Goal: Task Accomplishment & Management: Use online tool/utility

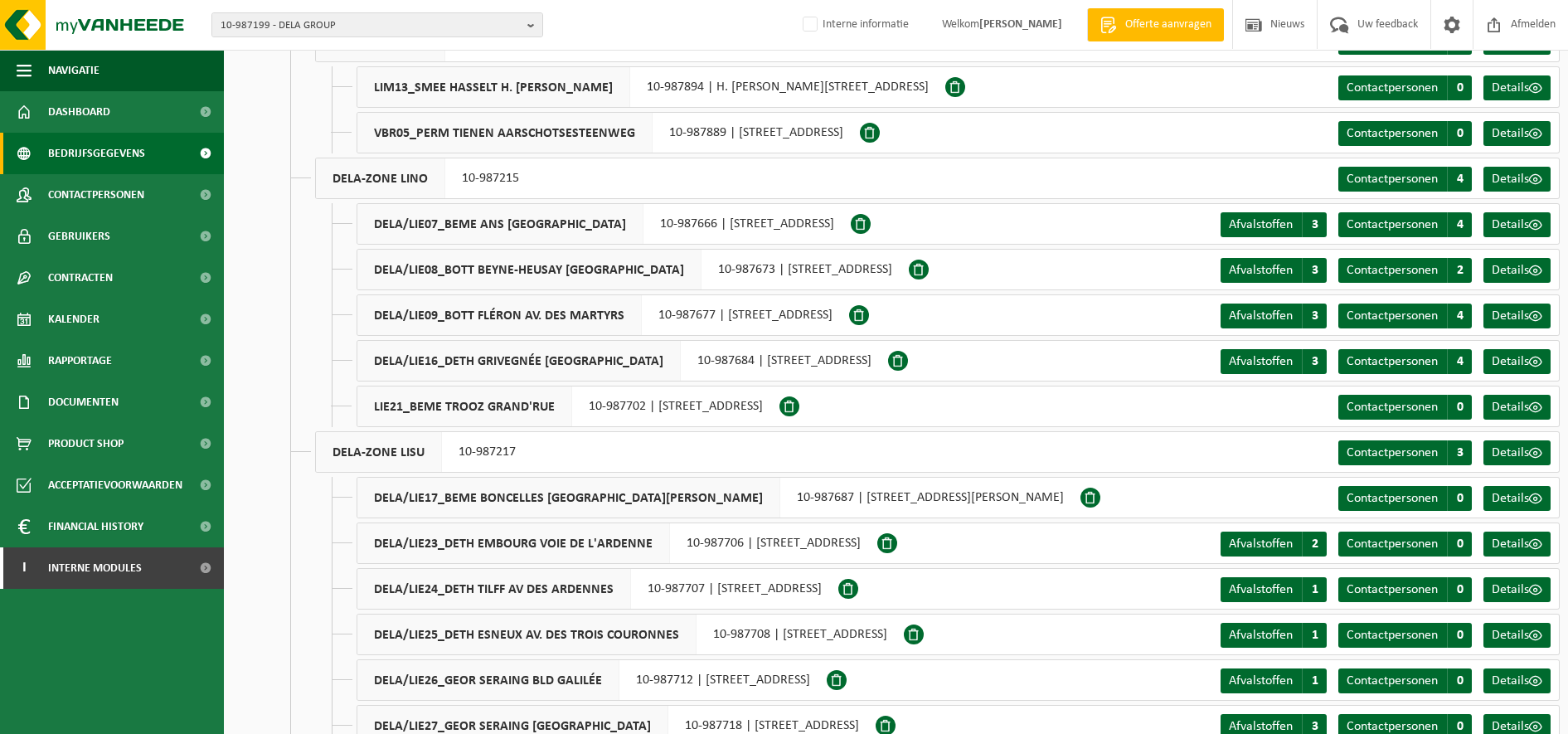
scroll to position [2340, 0]
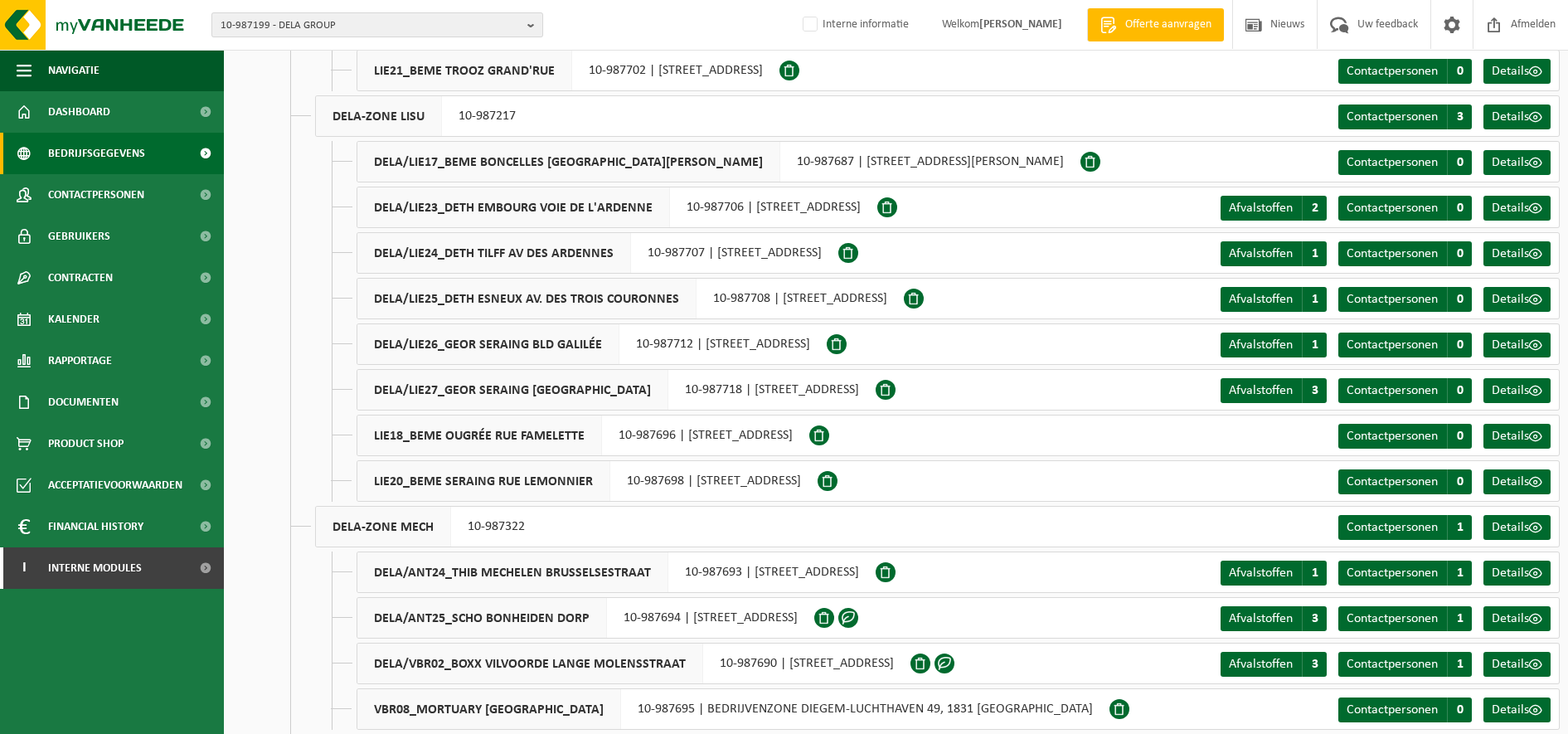
click at [312, 21] on span "10-987199 - DELA GROUP" at bounding box center [370, 25] width 300 height 25
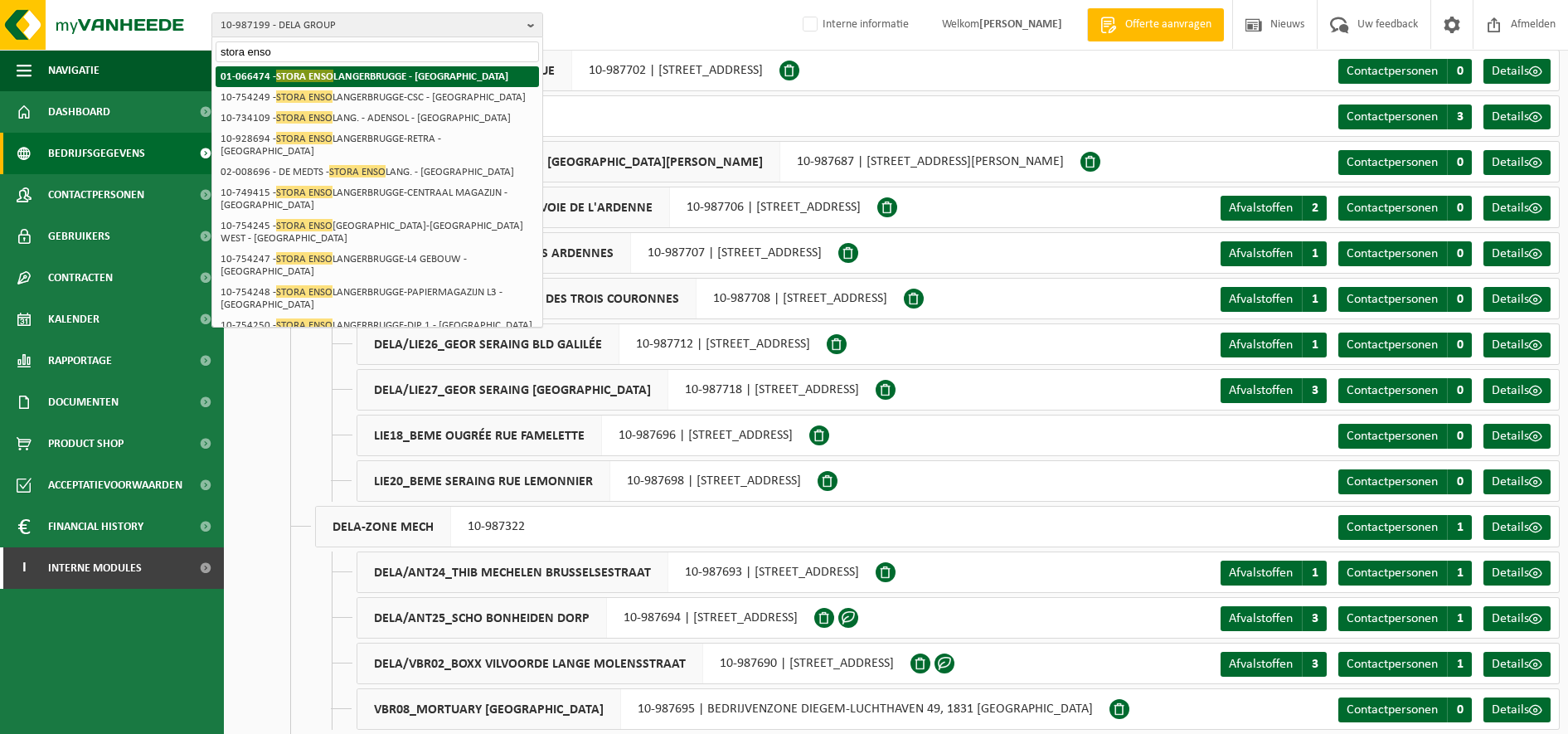
type input "stora enso"
click at [370, 83] on li "01-066474 - STORA ENSO LANGERBRUGGE - GENT" at bounding box center [377, 76] width 324 height 20
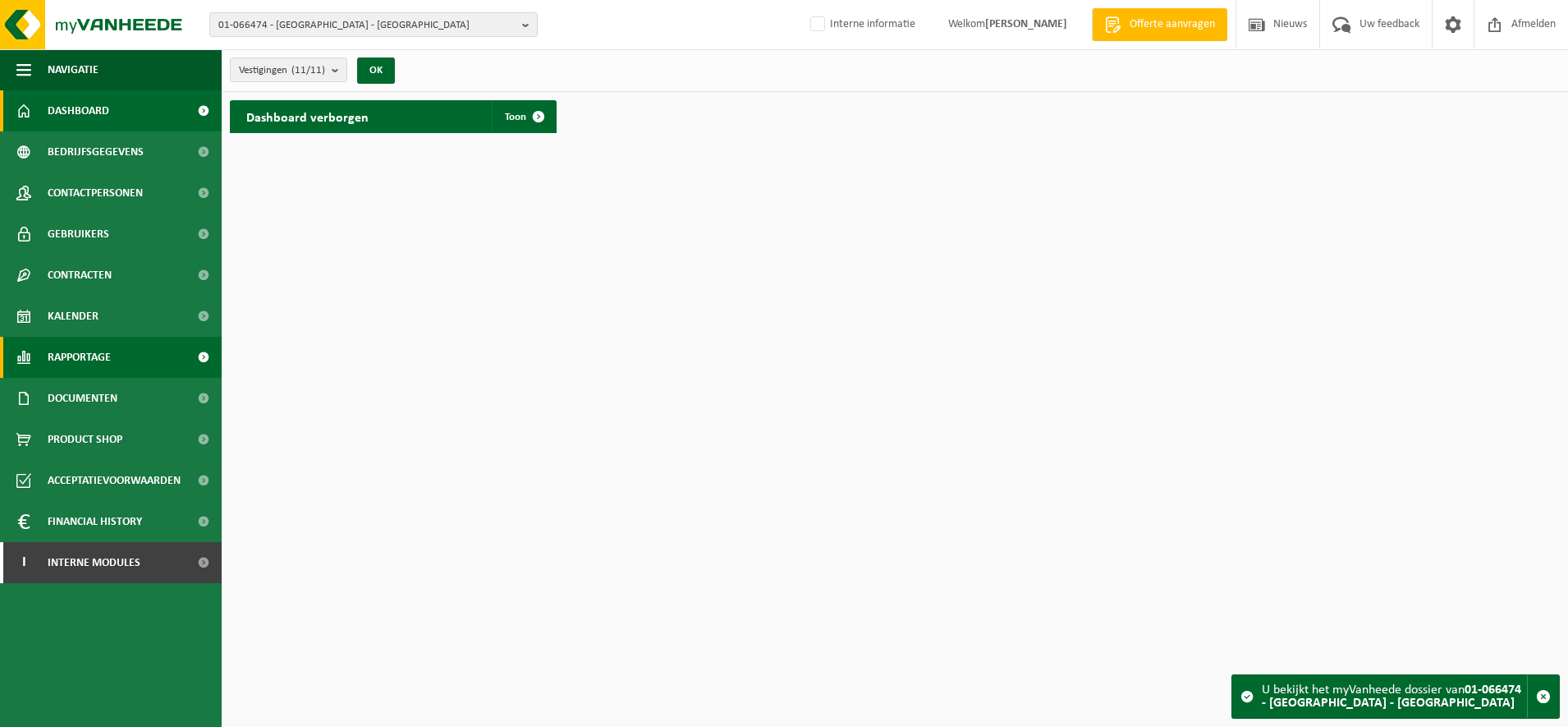
click at [127, 357] on link "Rapportage" at bounding box center [111, 357] width 221 height 41
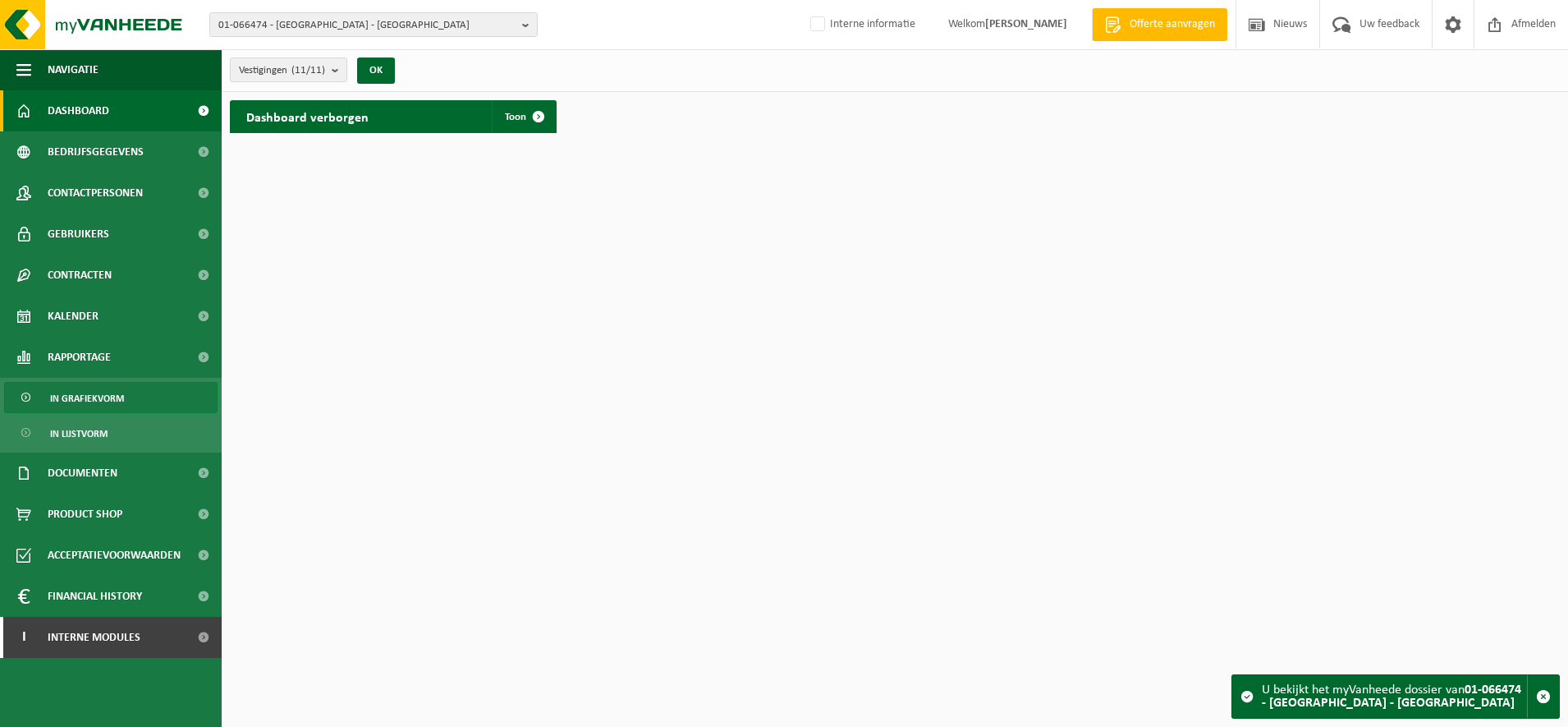
click at [127, 390] on link "In grafiekvorm" at bounding box center [111, 397] width 213 height 31
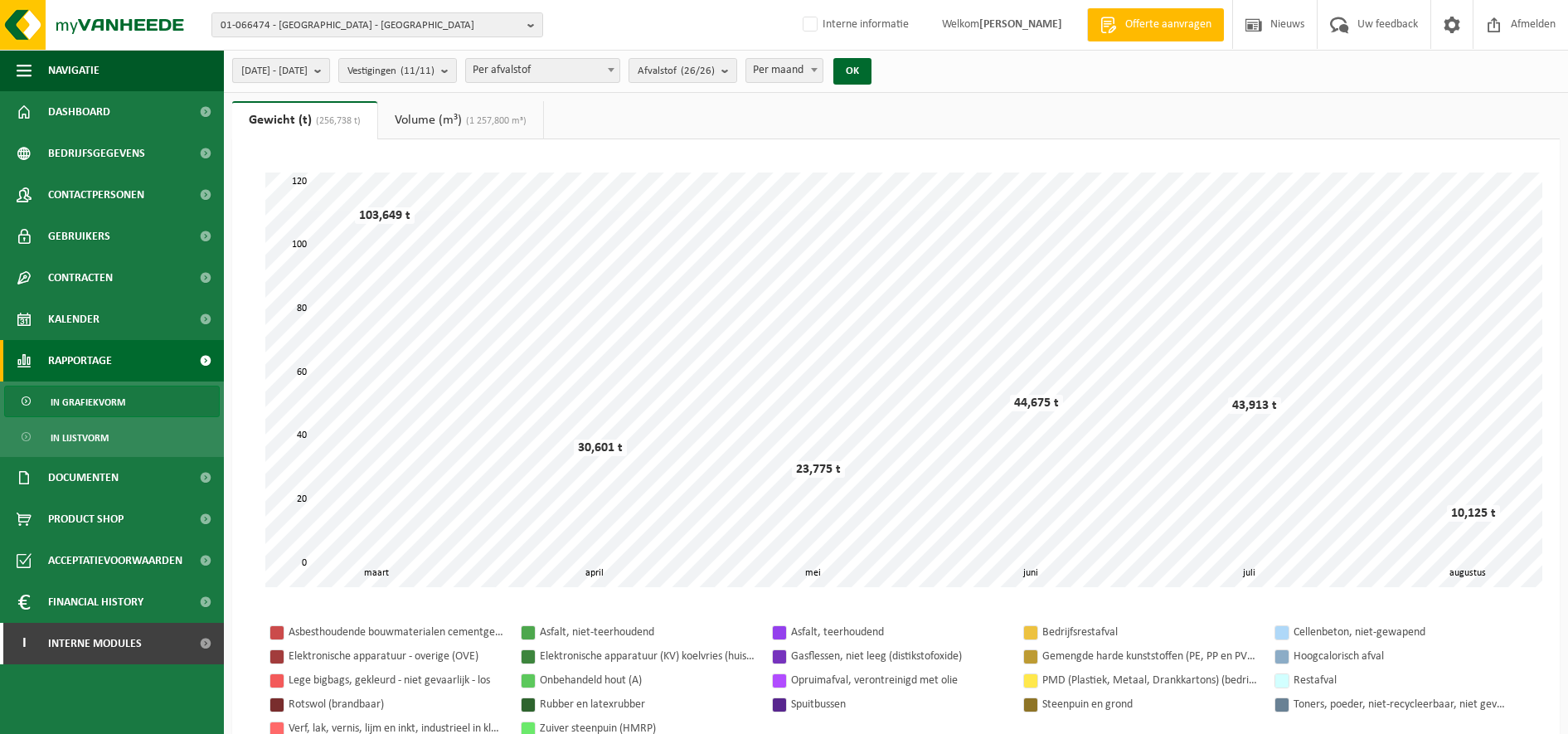
click at [308, 66] on span "2025-03-01 - 2025-08-28" at bounding box center [274, 70] width 66 height 25
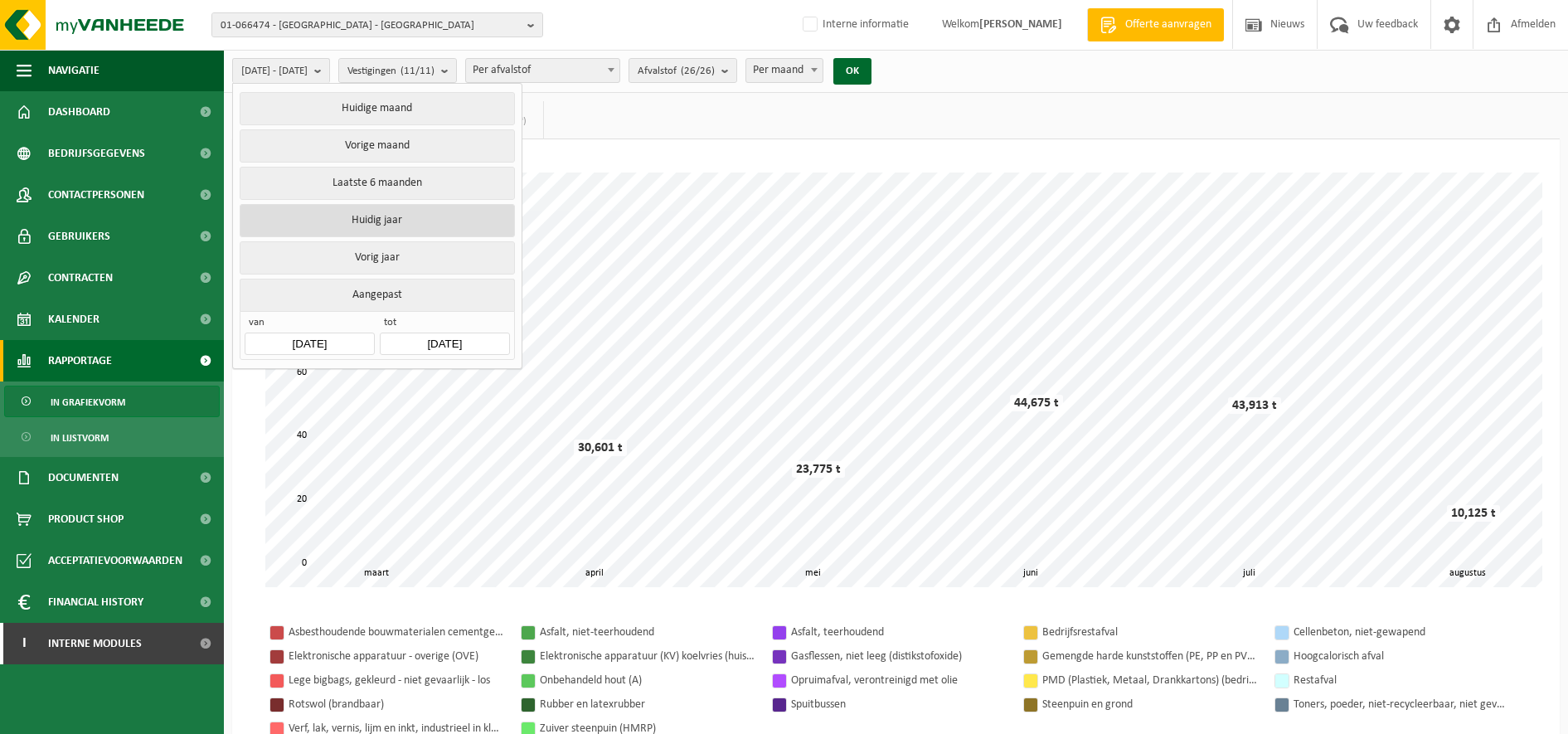
click at [394, 210] on button "Huidig jaar" at bounding box center [377, 220] width 274 height 33
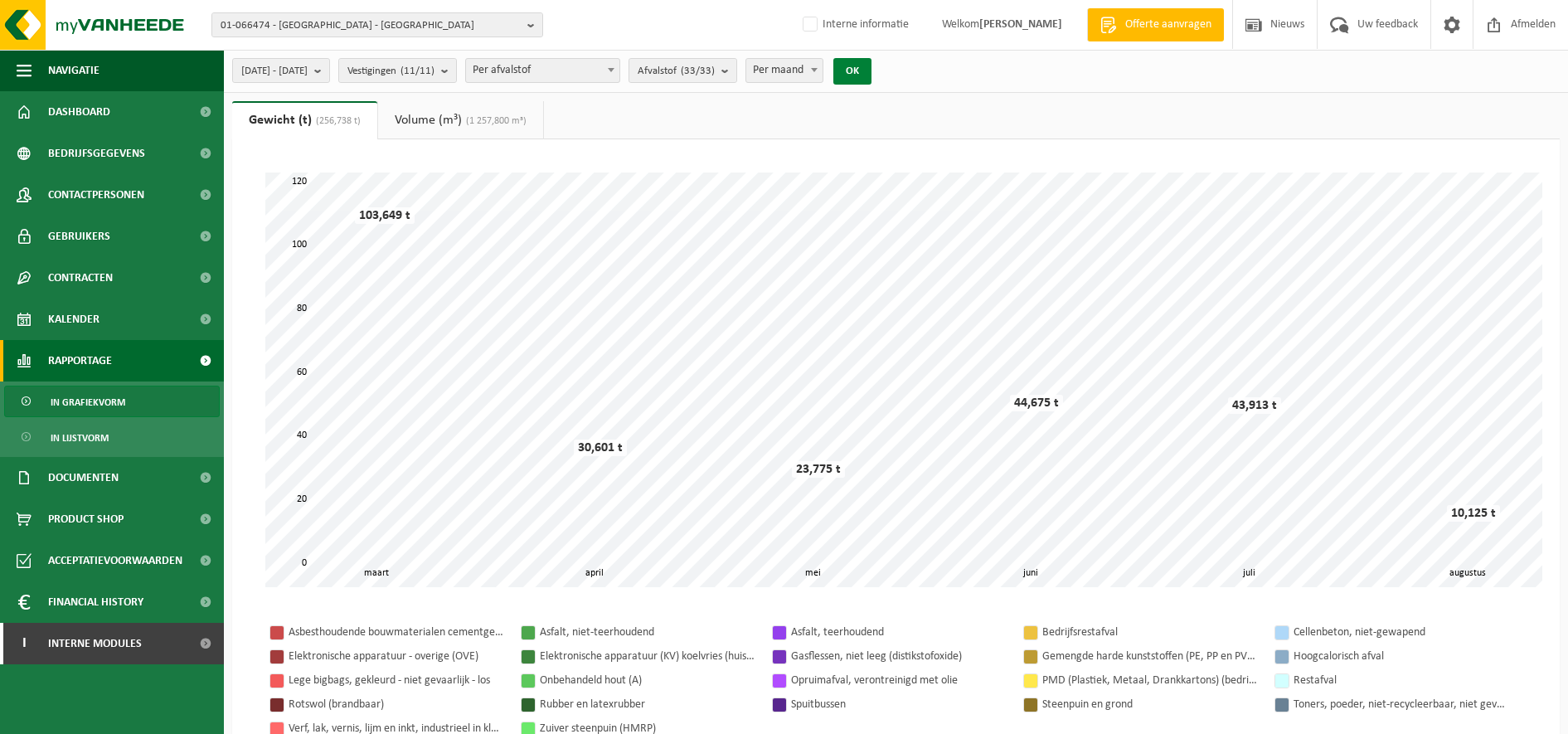
click at [872, 74] on button "OK" at bounding box center [852, 71] width 38 height 26
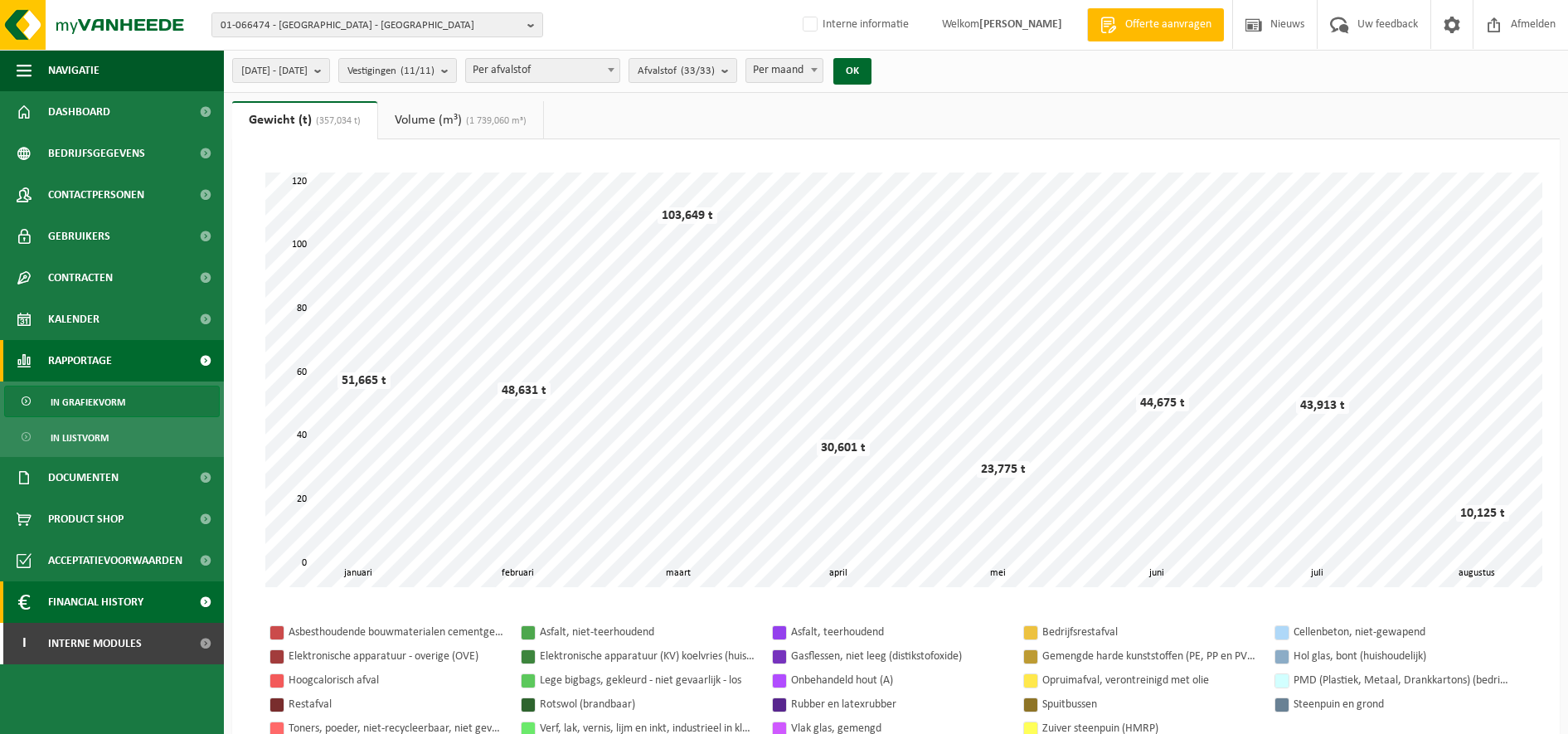
click at [133, 599] on span "Financial History" at bounding box center [96, 602] width 96 height 42
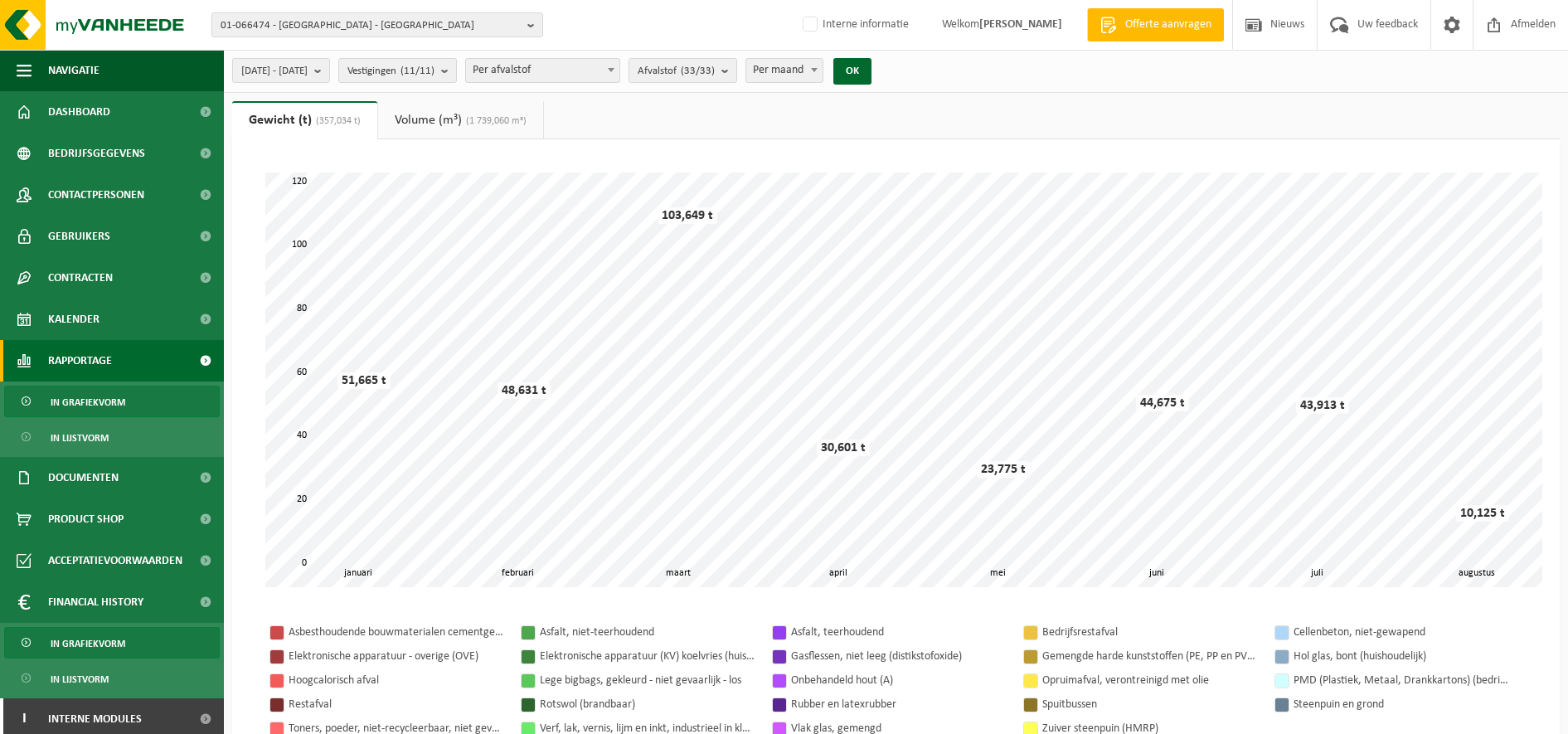
click at [125, 642] on link "In grafiekvorm" at bounding box center [112, 642] width 215 height 31
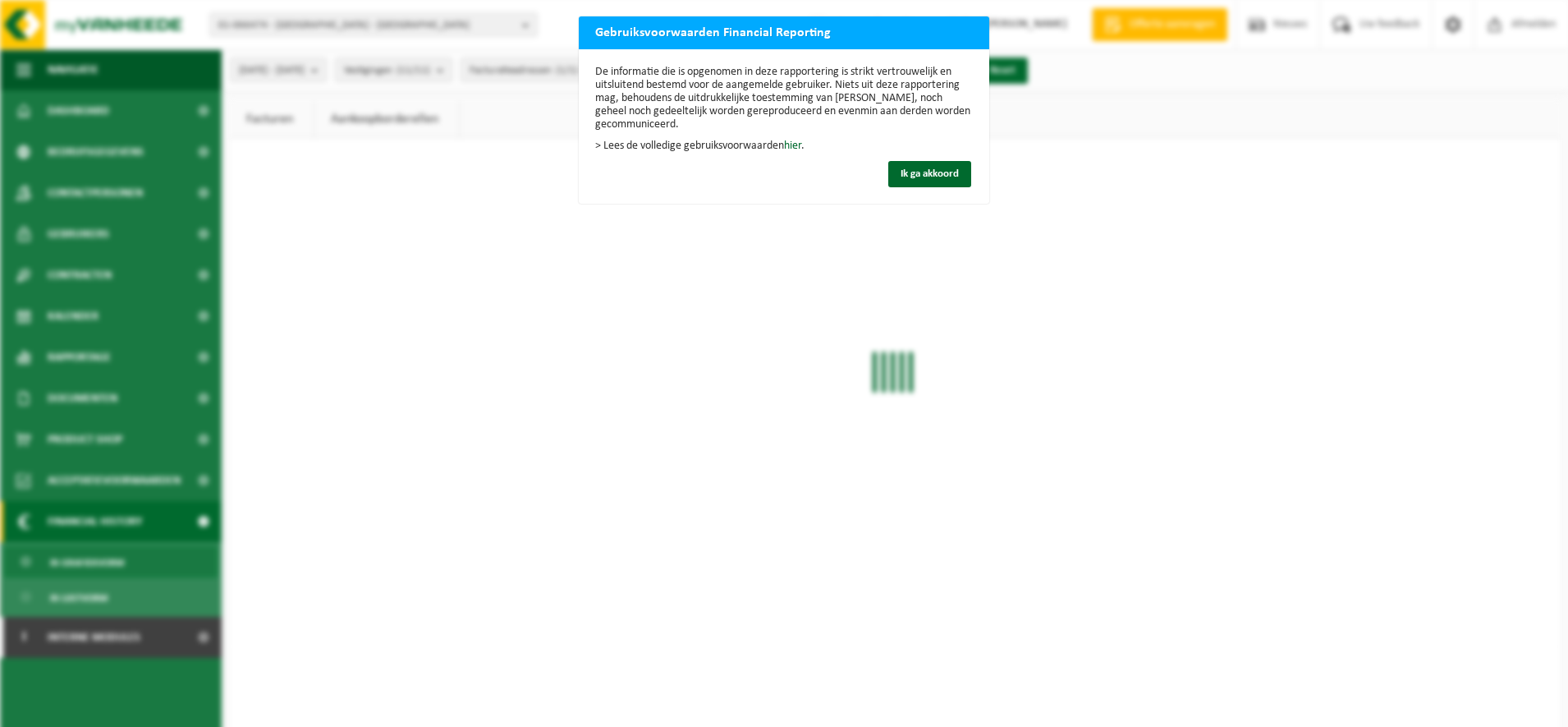
click at [966, 180] on div "De informatie die is opgenomen in deze rapportering is strikt vertrouwelijk en …" at bounding box center [784, 127] width 410 height 154
click at [952, 179] on button "Ik ga akkoord" at bounding box center [930, 174] width 83 height 26
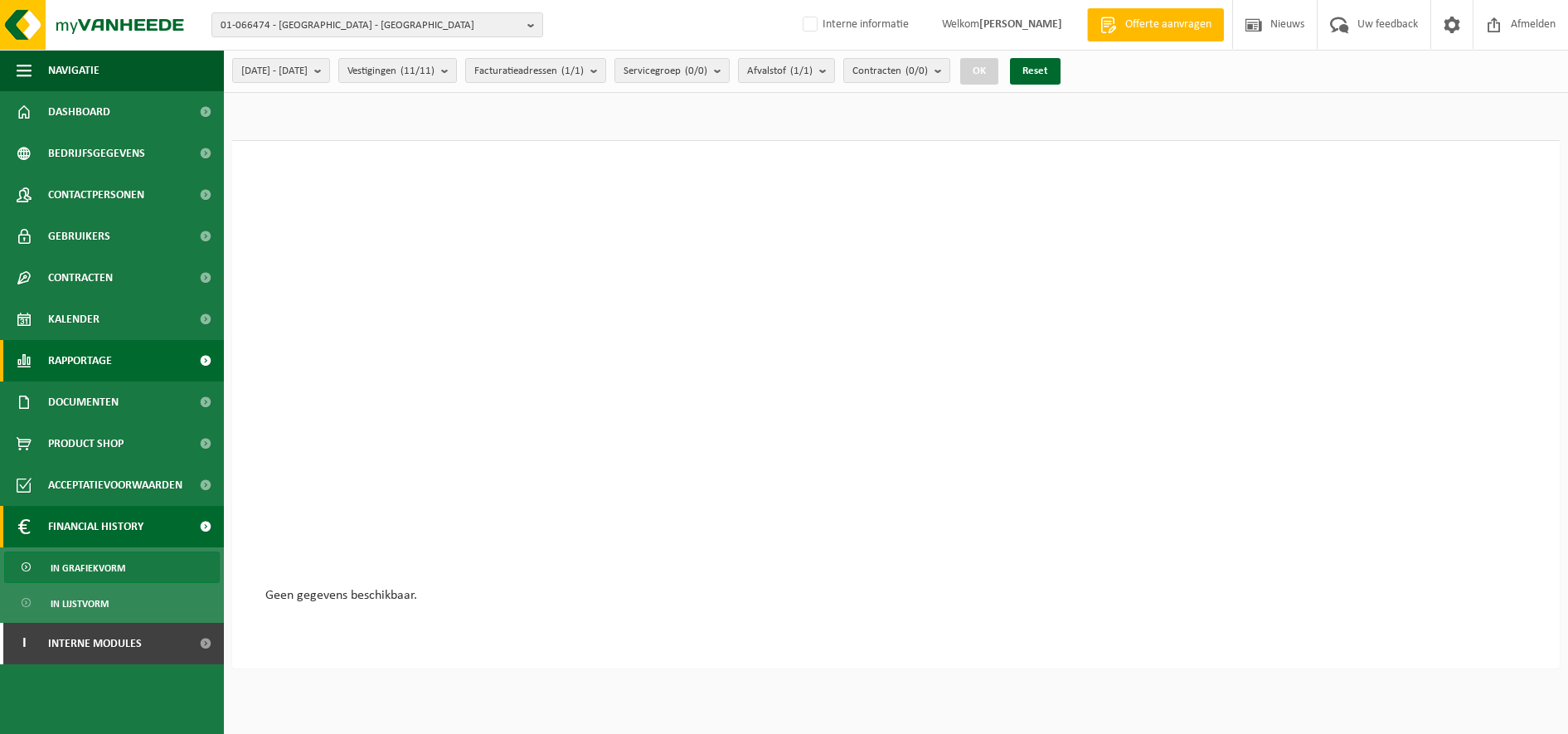
click at [114, 364] on link "Rapportage" at bounding box center [112, 360] width 224 height 42
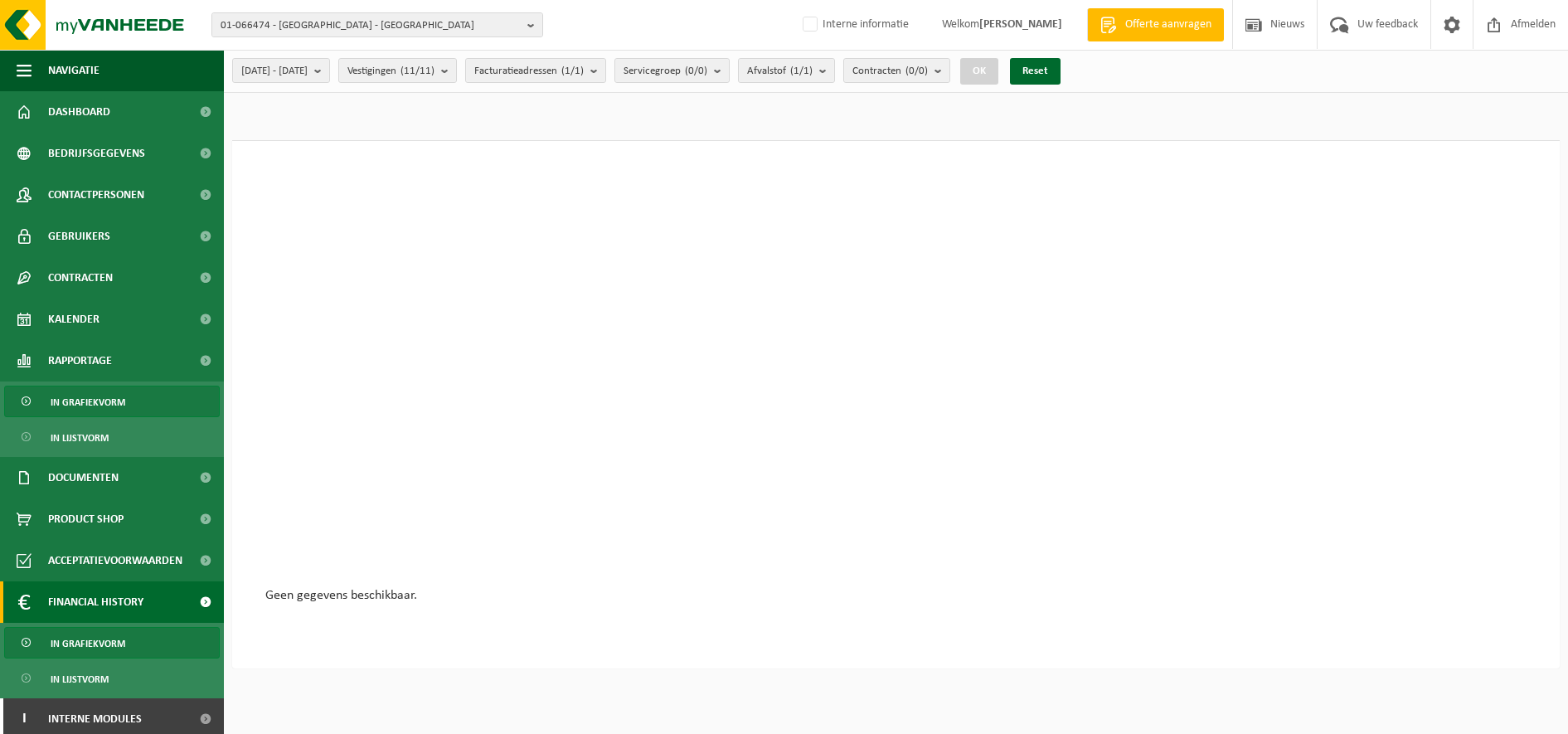
click at [101, 393] on span "In grafiekvorm" at bounding box center [88, 402] width 75 height 31
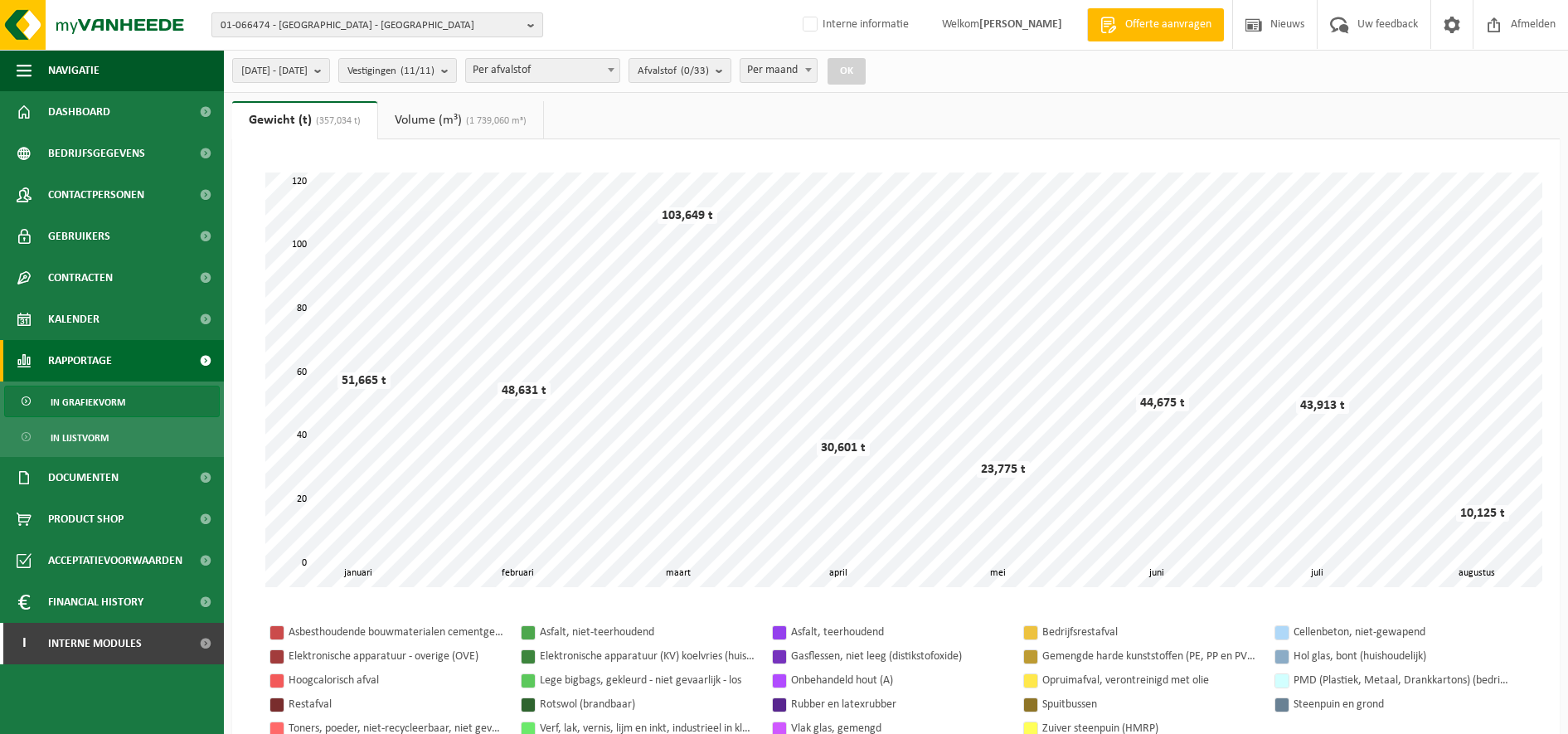
click at [341, 21] on span "01-066474 - [GEOGRAPHIC_DATA] - [GEOGRAPHIC_DATA]" at bounding box center [370, 25] width 300 height 25
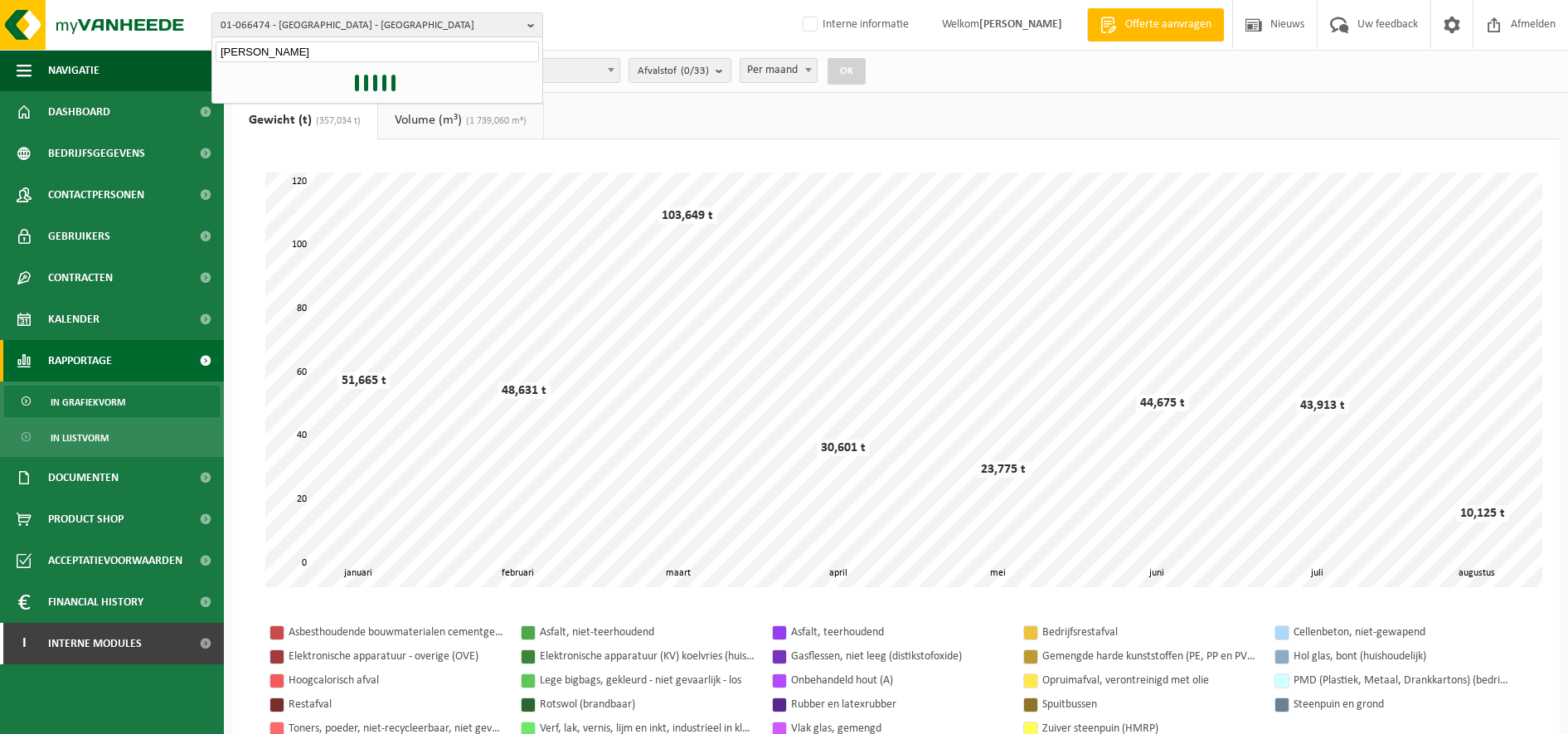
type input "[PERSON_NAME]"
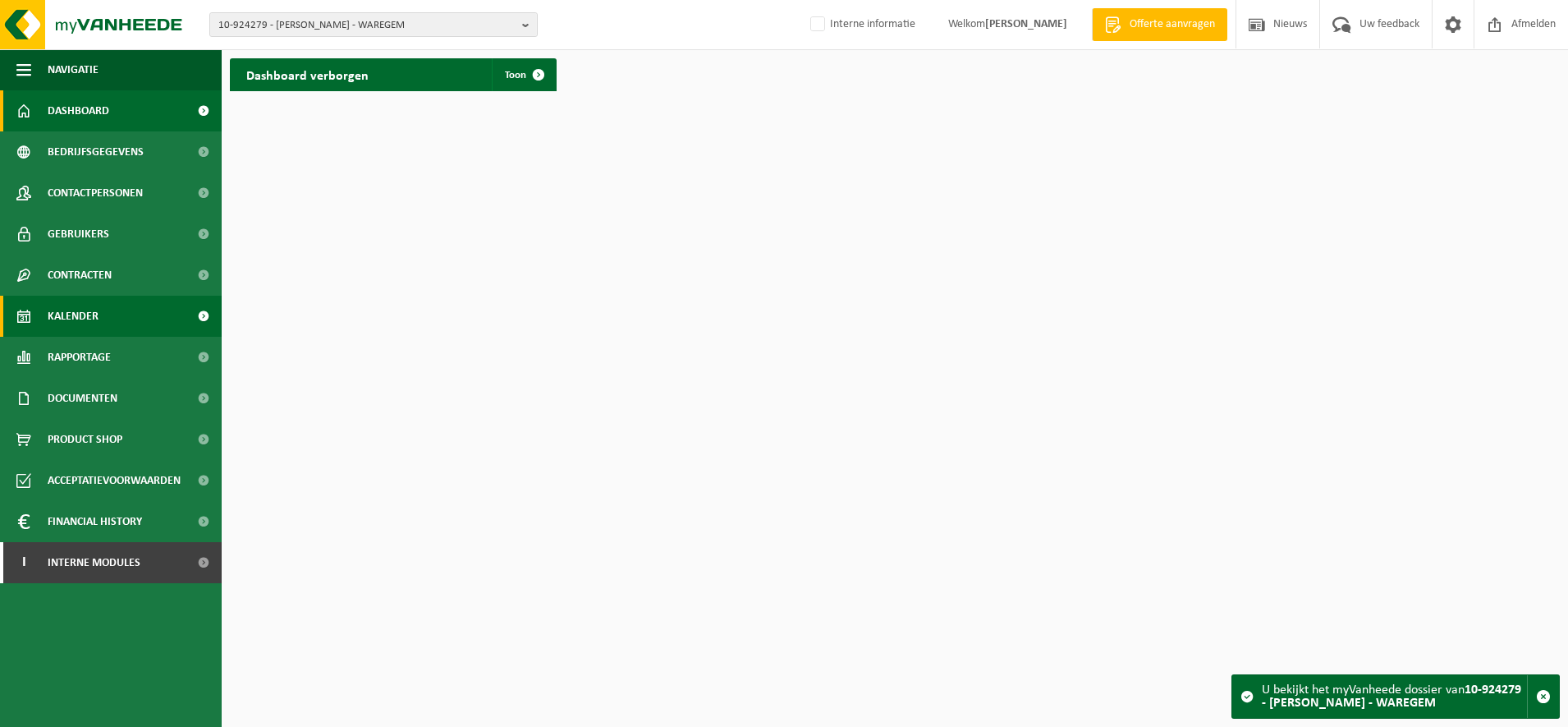
click at [131, 327] on link "Kalender" at bounding box center [111, 316] width 221 height 41
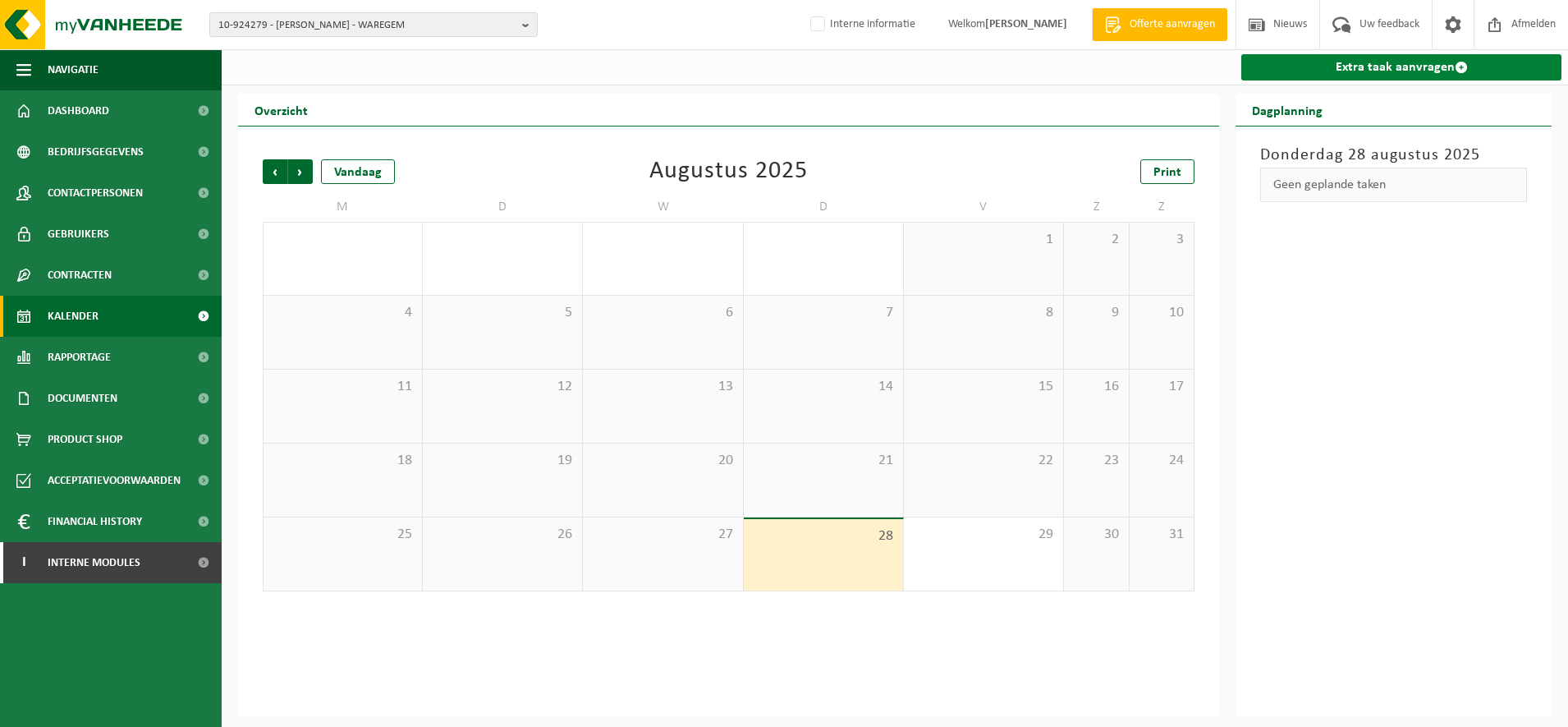
click at [1378, 79] on link "Extra taak aanvragen" at bounding box center [1402, 67] width 320 height 26
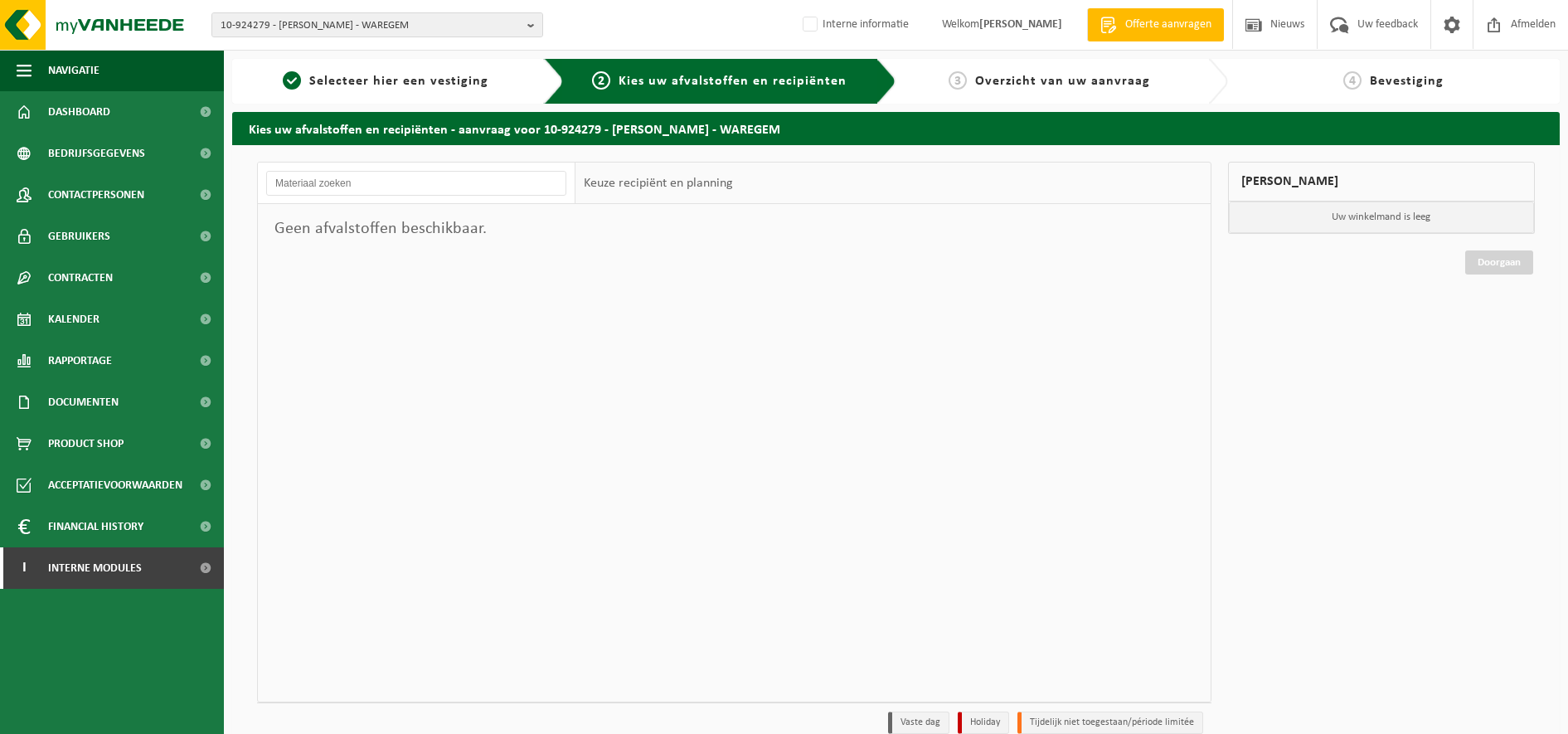
click at [454, 58] on div "1 Selecteer hier een vestiging 2 Kies uw afvalstoffen en recipiënten 3 Overzich…" at bounding box center [784, 400] width 1568 height 801
click at [467, 86] on span "Selecteer hier een vestiging" at bounding box center [398, 81] width 179 height 14
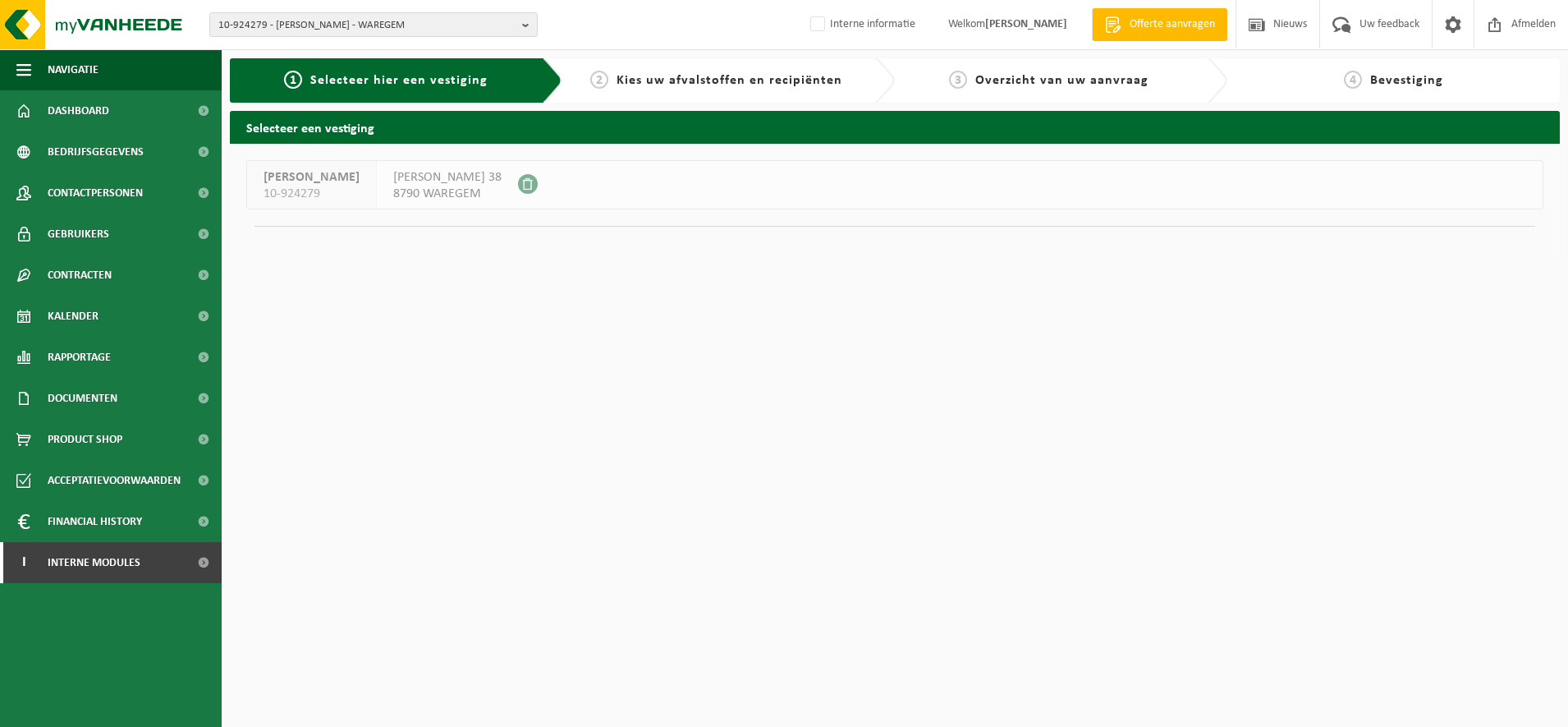
click at [687, 87] on span "Kies uw afvalstoffen en recipiënten" at bounding box center [729, 81] width 226 height 13
click at [684, 82] on span "Kies uw afvalstoffen en recipiënten" at bounding box center [729, 81] width 226 height 13
click at [424, 74] on span "Selecteer hier een vestiging" at bounding box center [399, 81] width 177 height 13
click at [333, 191] on span "10-924279" at bounding box center [311, 194] width 96 height 17
click at [97, 358] on span "Rapportage" at bounding box center [79, 357] width 63 height 41
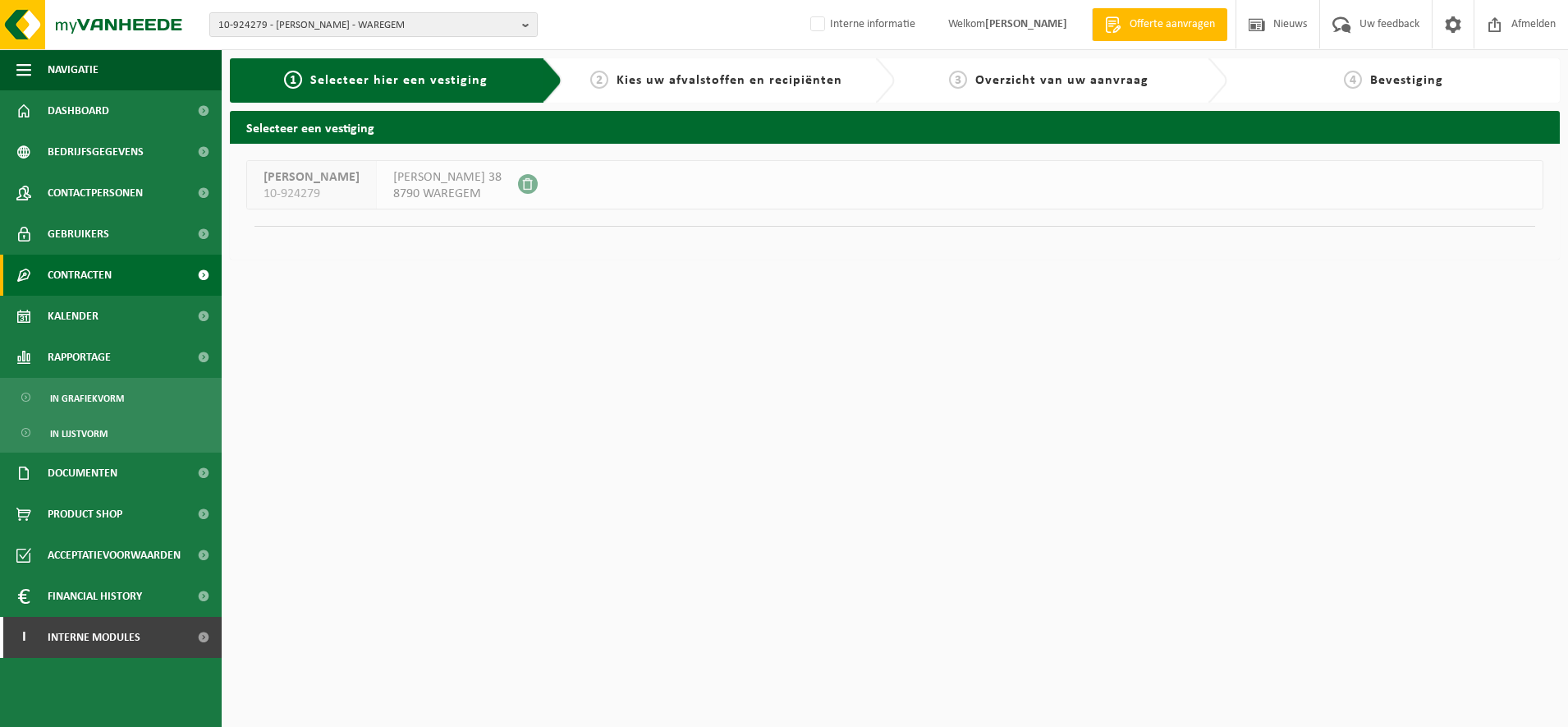
click at [97, 276] on span "Contracten" at bounding box center [80, 275] width 64 height 41
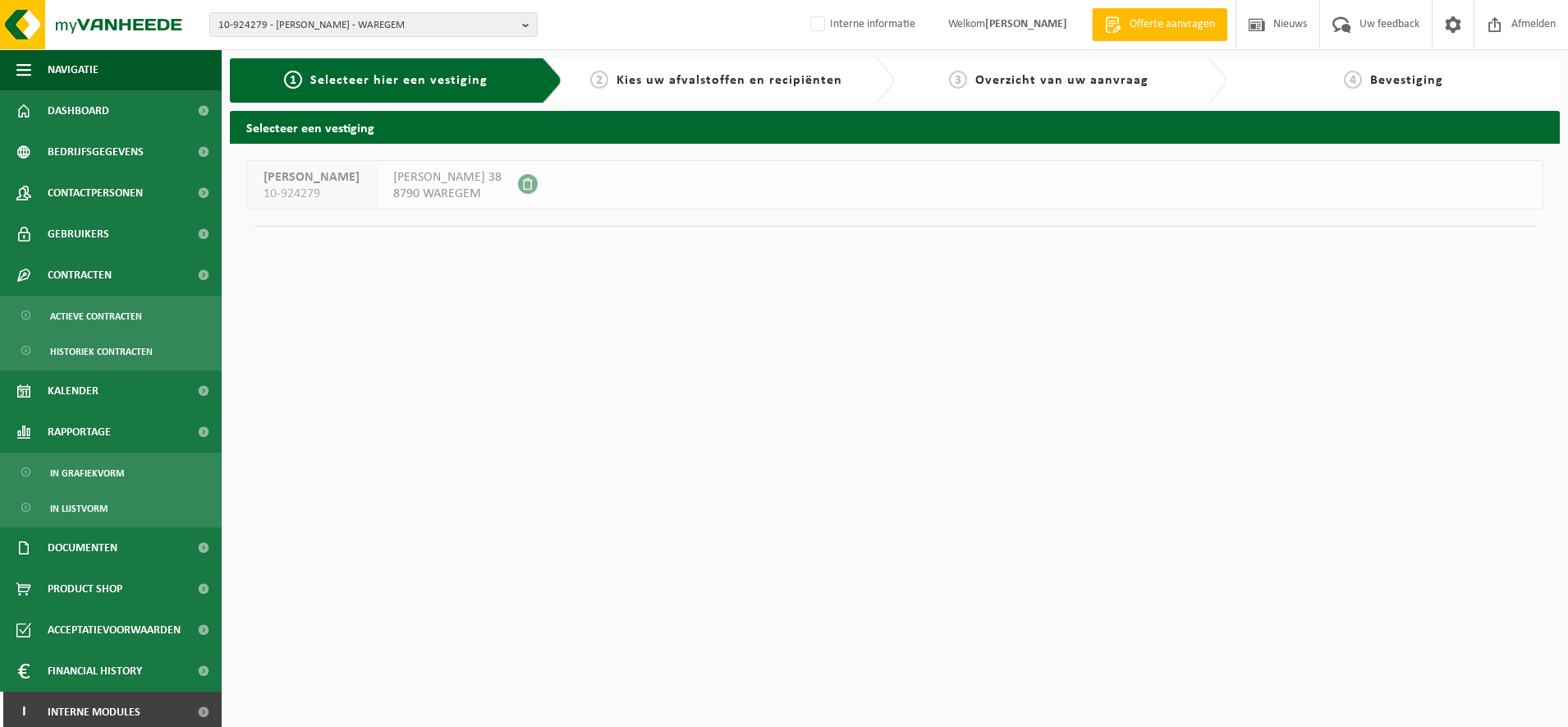
click at [421, 12] on div "10-924279 - KEVIN BYTTEBIER - WAREGEM 10-928589 - BYTTEBIER KEVIN BV - KRUISEM …" at bounding box center [784, 25] width 1568 height 50
click at [415, 24] on span "10-924279 - [PERSON_NAME] - WAREGEM" at bounding box center [367, 25] width 297 height 24
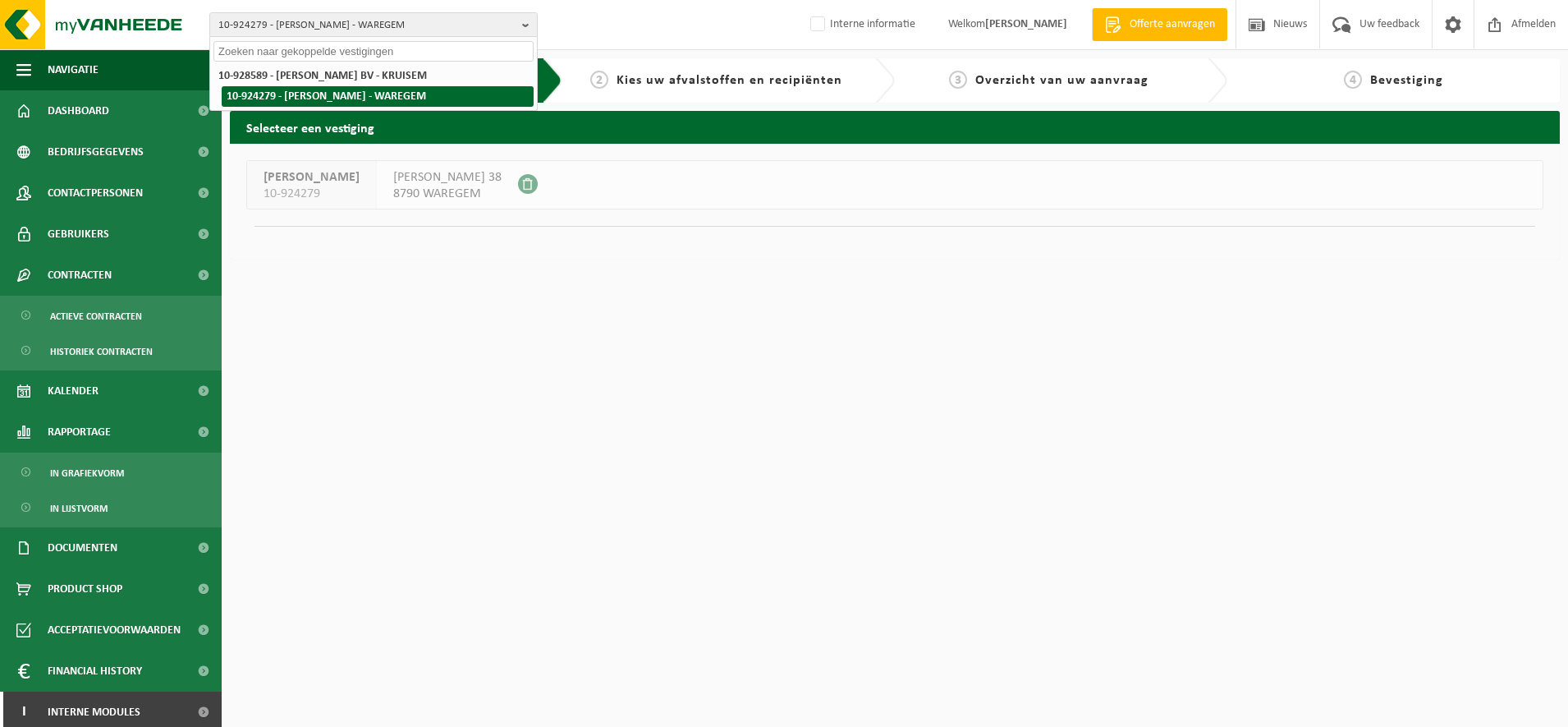
click at [388, 89] on li "10-924279 - [PERSON_NAME] - WAREGEM" at bounding box center [378, 97] width 312 height 20
click at [401, 101] on li "10-924279 - [PERSON_NAME] - WAREGEM" at bounding box center [378, 97] width 312 height 20
click at [399, 101] on li "10-924279 - [PERSON_NAME] - WAREGEM" at bounding box center [378, 97] width 312 height 20
click at [422, 437] on html "10-924279 - KEVIN BYTTEBIER - WAREGEM 10-928589 - BYTTEBIER KEVIN BV - KRUISEM …" at bounding box center [784, 364] width 1568 height 727
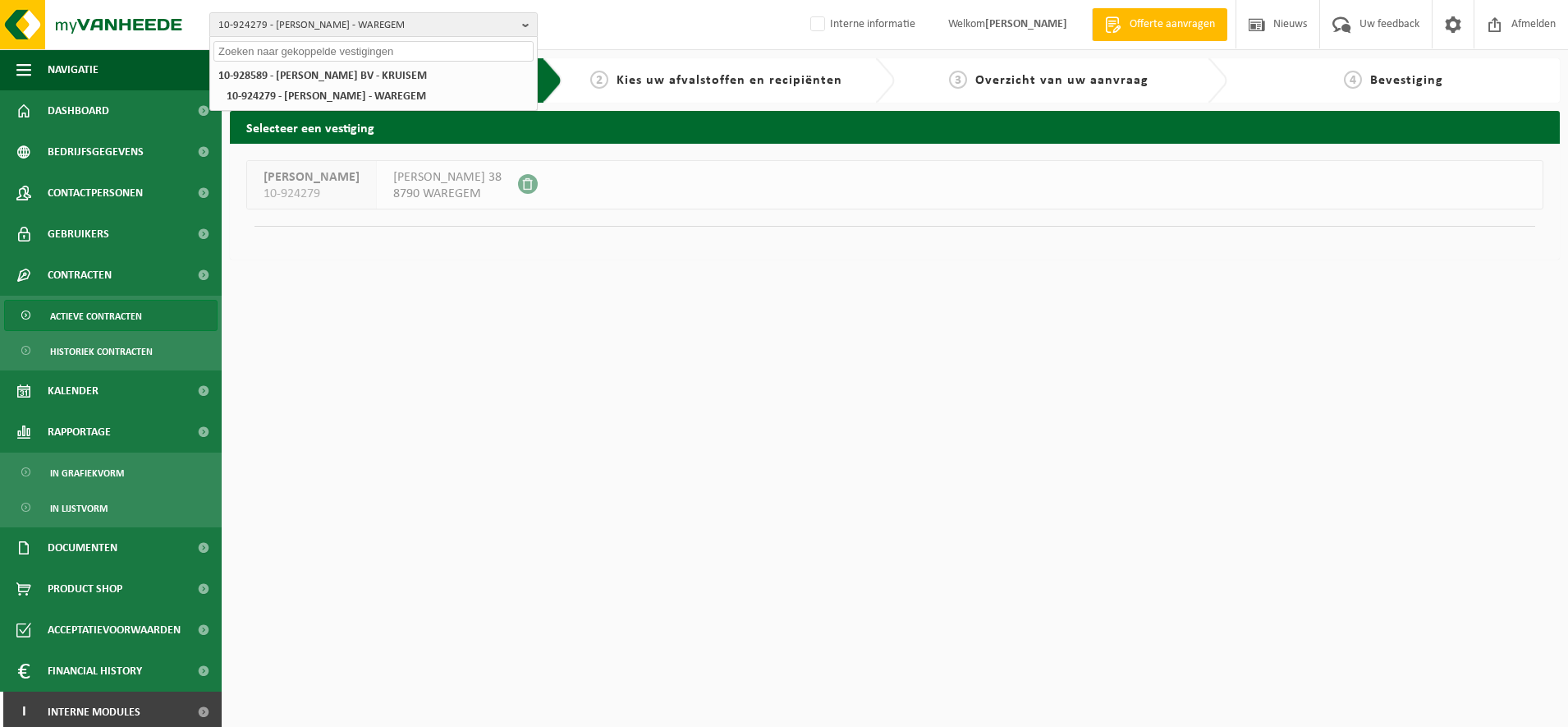
click at [69, 315] on span "Actieve contracten" at bounding box center [96, 316] width 92 height 31
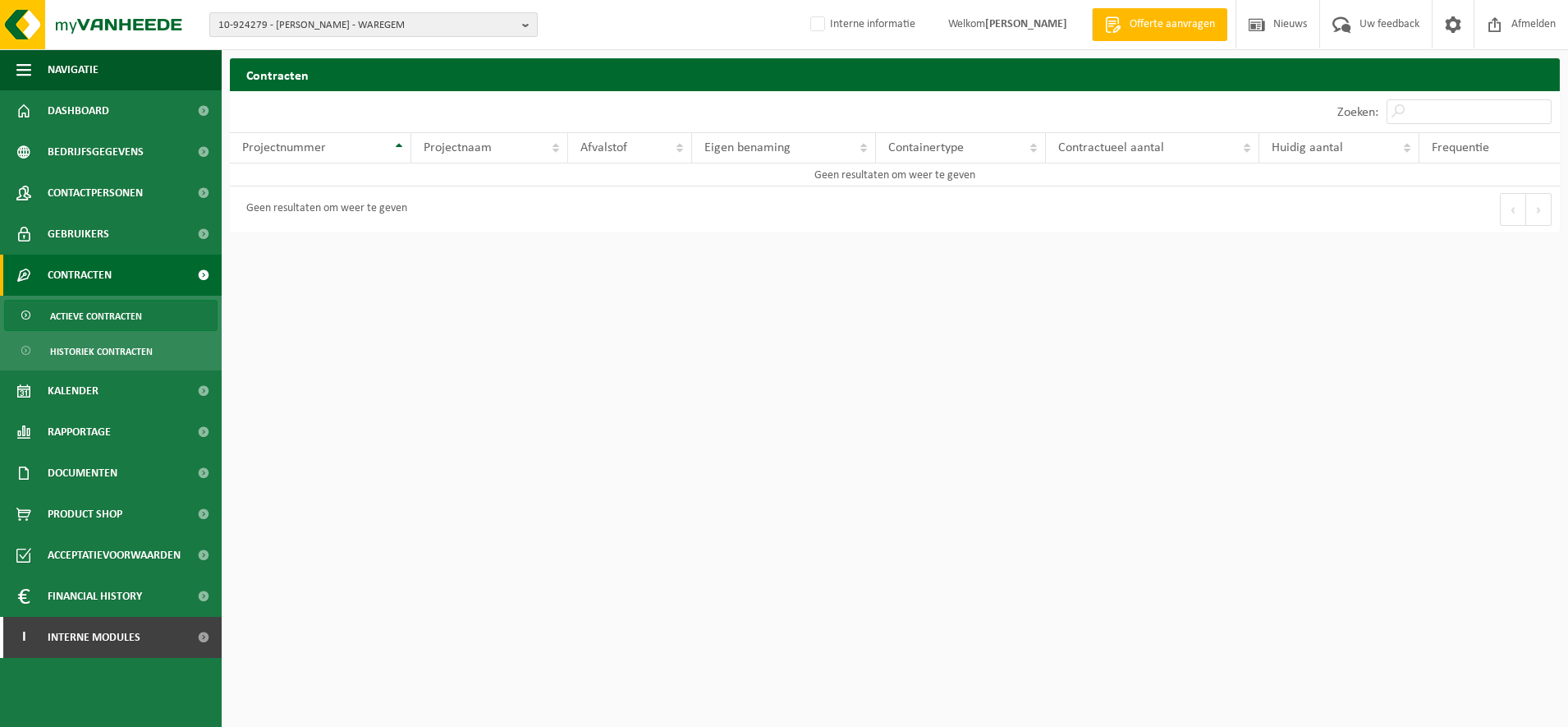
click at [450, 29] on span "10-924279 - [PERSON_NAME] - WAREGEM" at bounding box center [367, 25] width 297 height 24
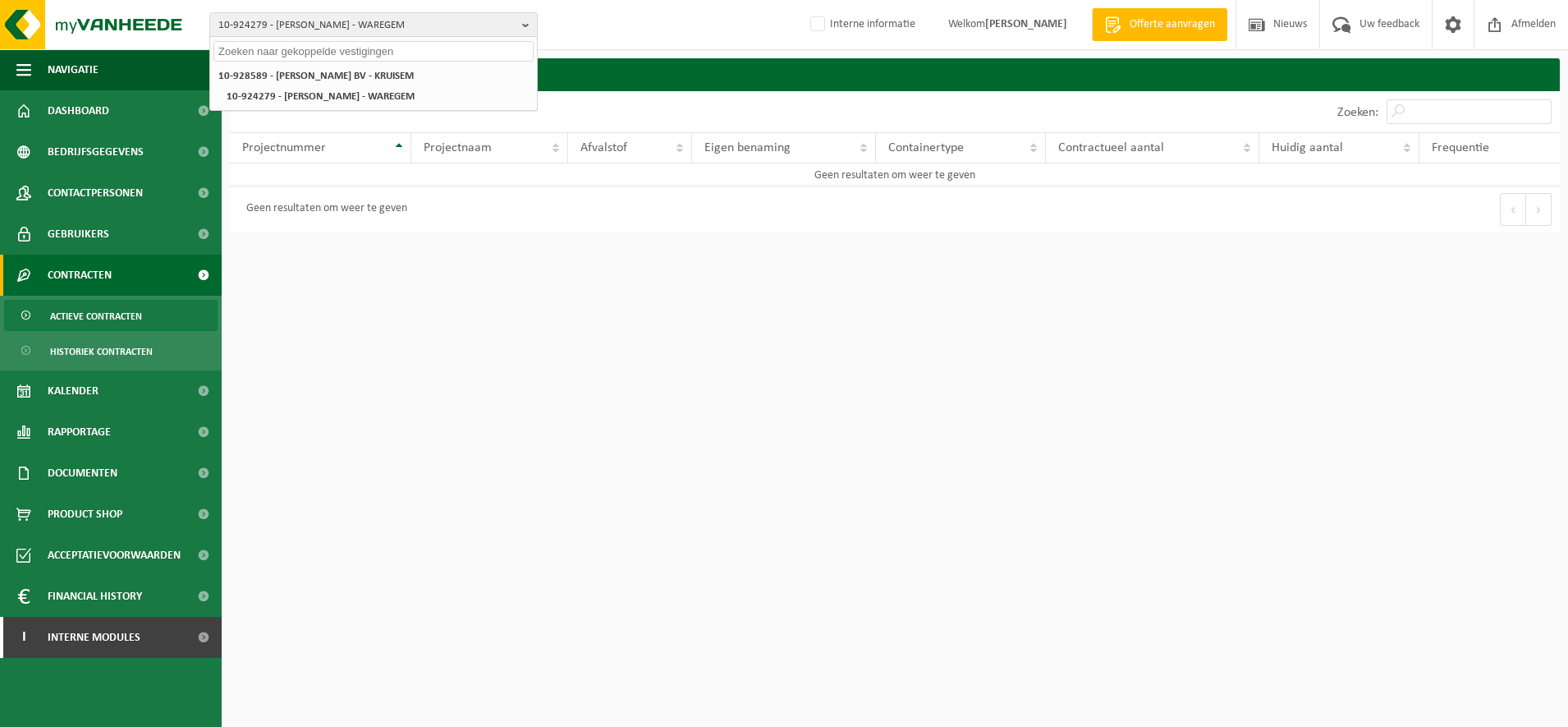
click at [389, 107] on div "10-928589 - BYTTEBIER KEVIN BV - KRUISEM 10-924279 - KEVIN BYTTEBIER - WAREGEM" at bounding box center [374, 86] width 327 height 48
click at [389, 100] on li "10-924279 - [PERSON_NAME] - WAREGEM" at bounding box center [378, 97] width 312 height 20
click at [127, 254] on link "Gebruikers" at bounding box center [111, 233] width 221 height 41
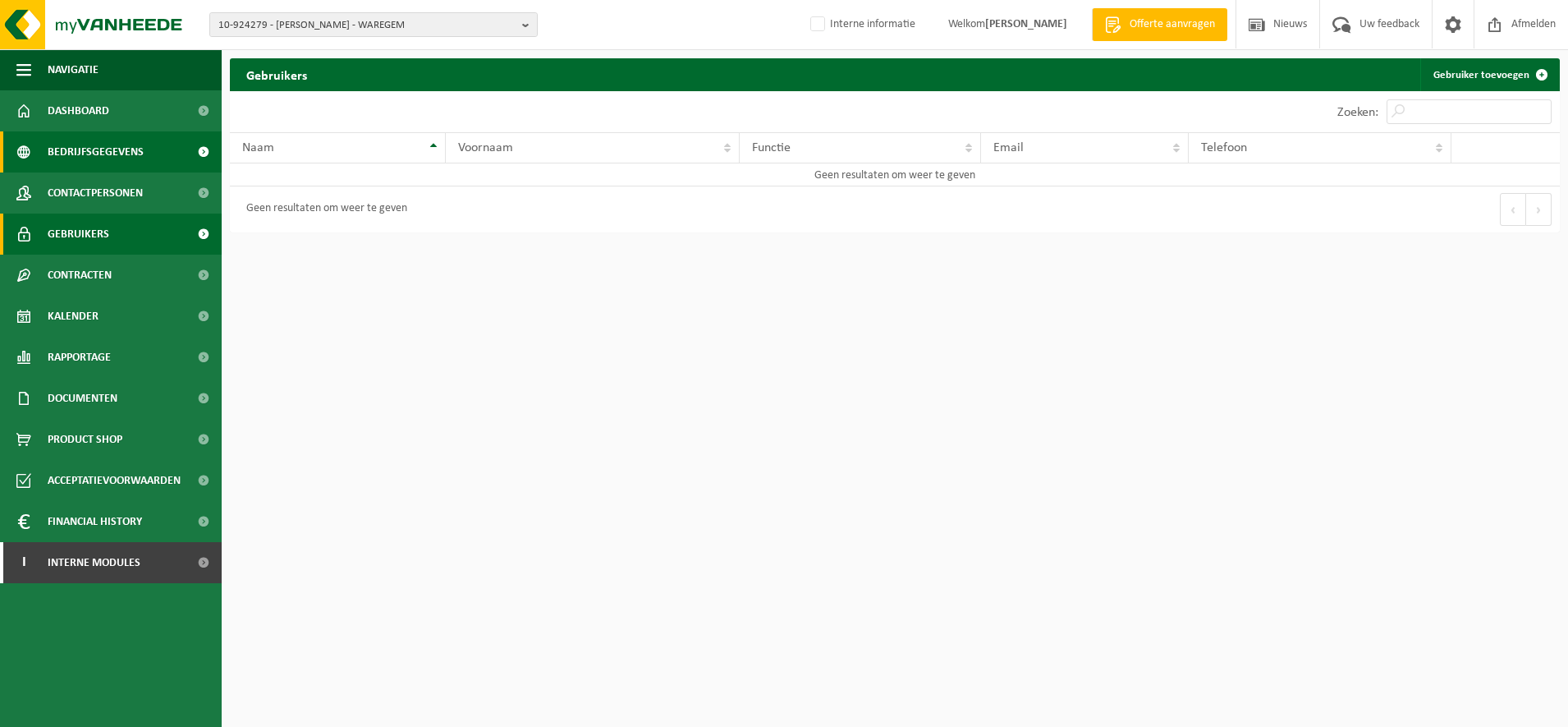
click at [138, 151] on span "Bedrijfsgegevens" at bounding box center [96, 152] width 96 height 41
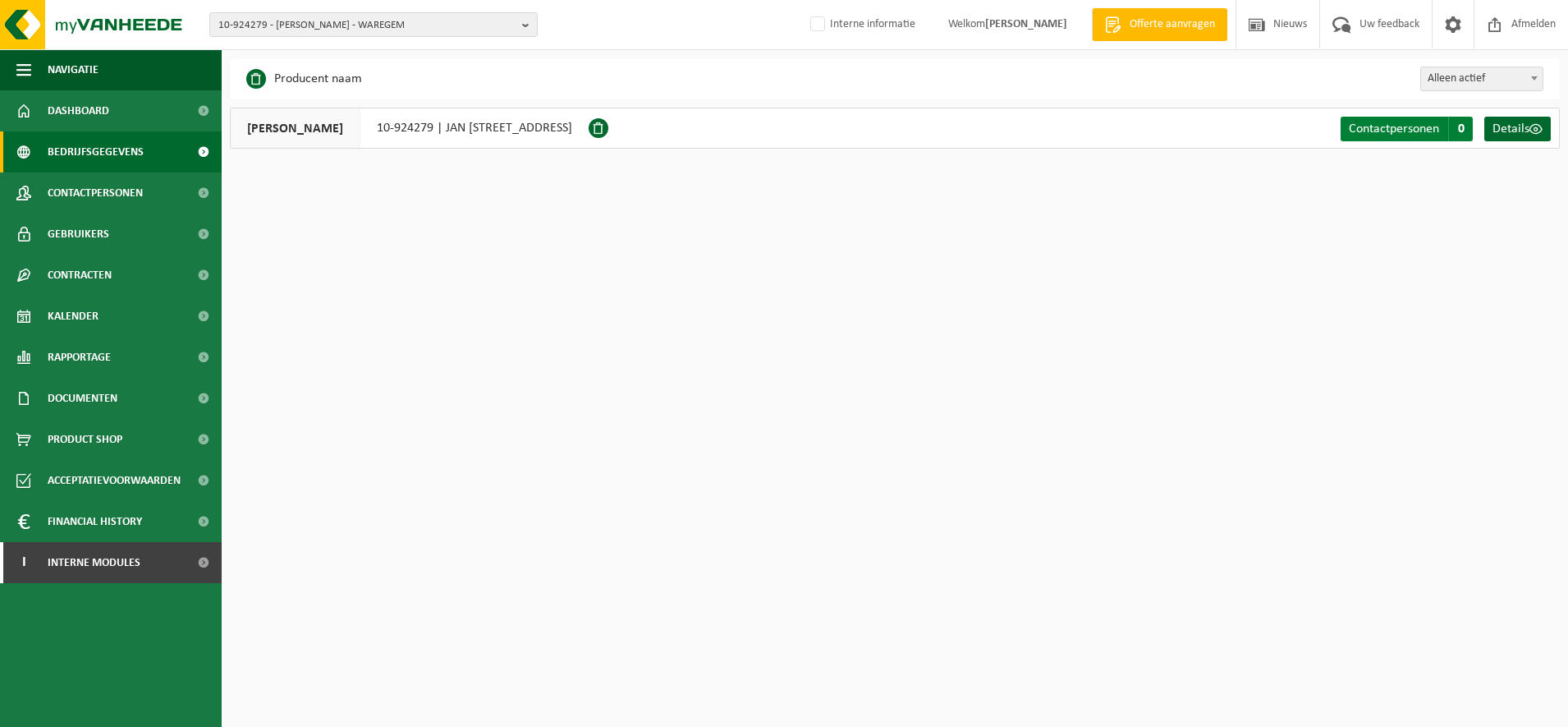
click at [1388, 135] on span "Contactpersonen" at bounding box center [1394, 129] width 91 height 13
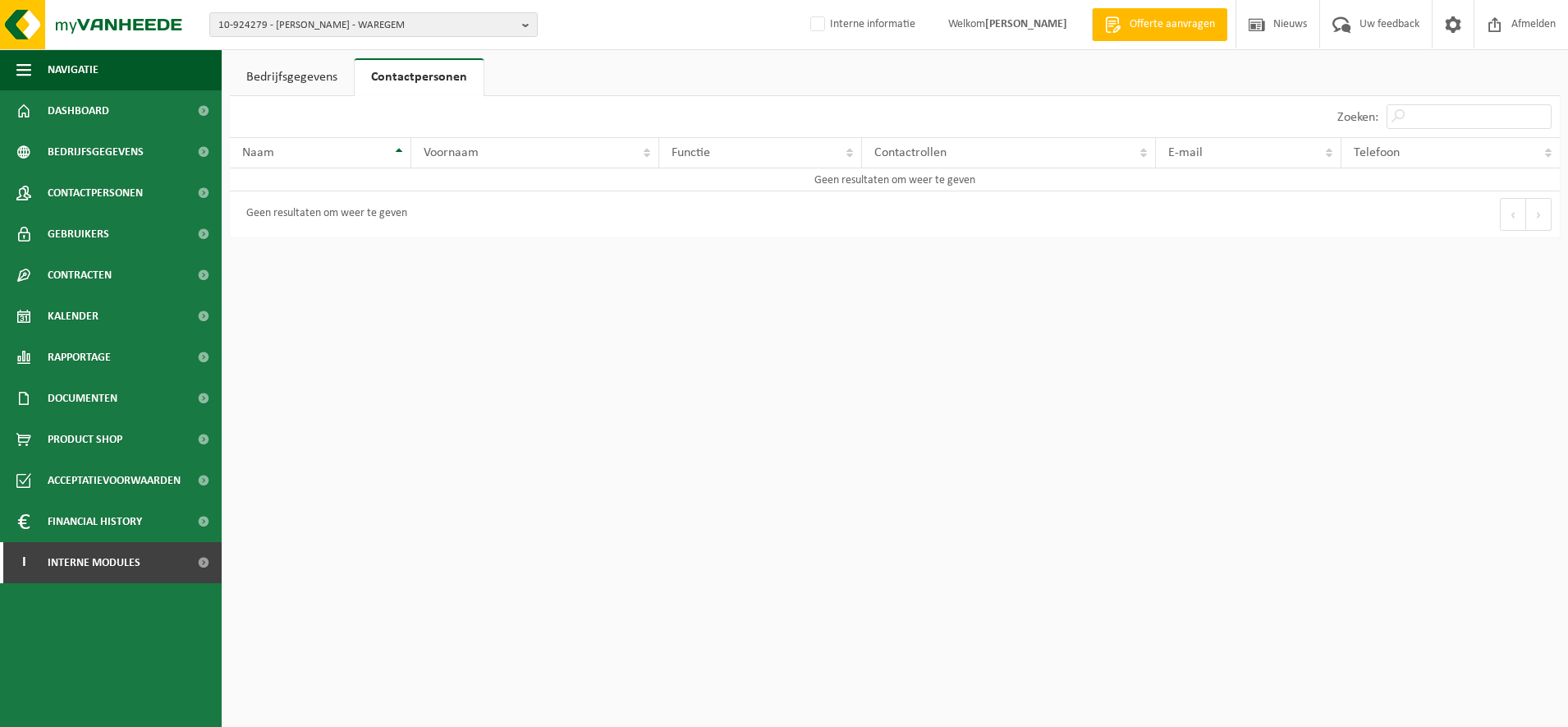
click at [284, 68] on link "Bedrijfsgegevens" at bounding box center [292, 76] width 124 height 38
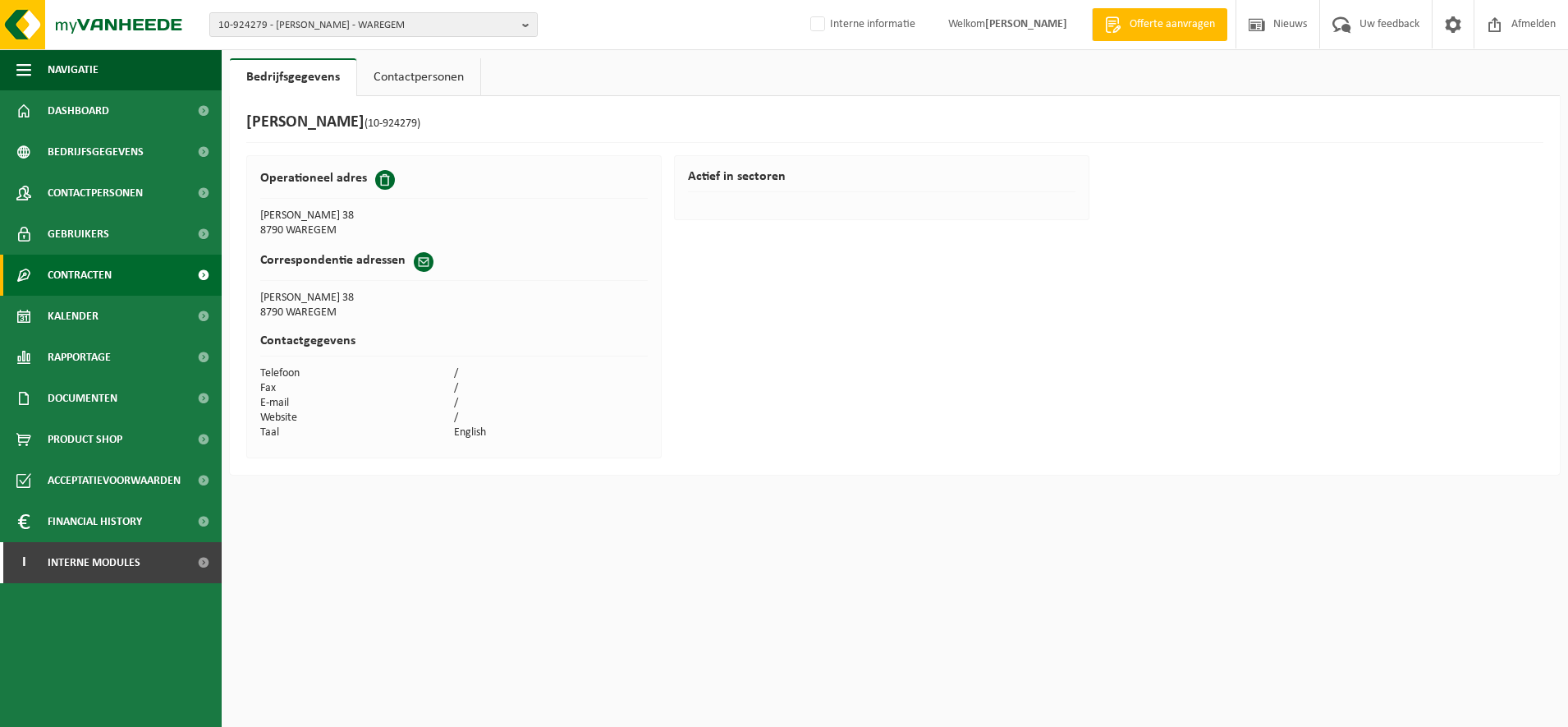
click at [99, 286] on span "Contracten" at bounding box center [80, 275] width 64 height 41
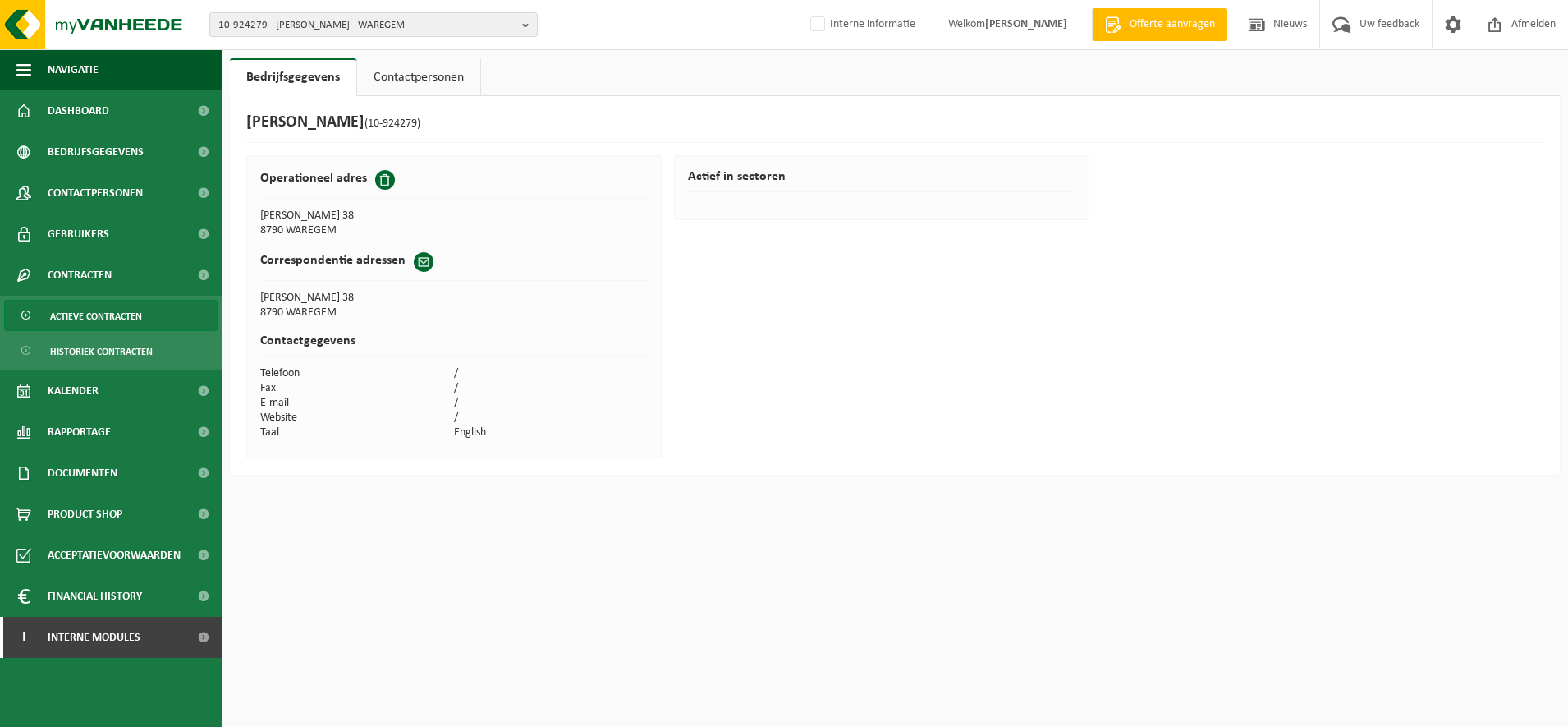
click at [99, 323] on span "Actieve contracten" at bounding box center [96, 316] width 92 height 31
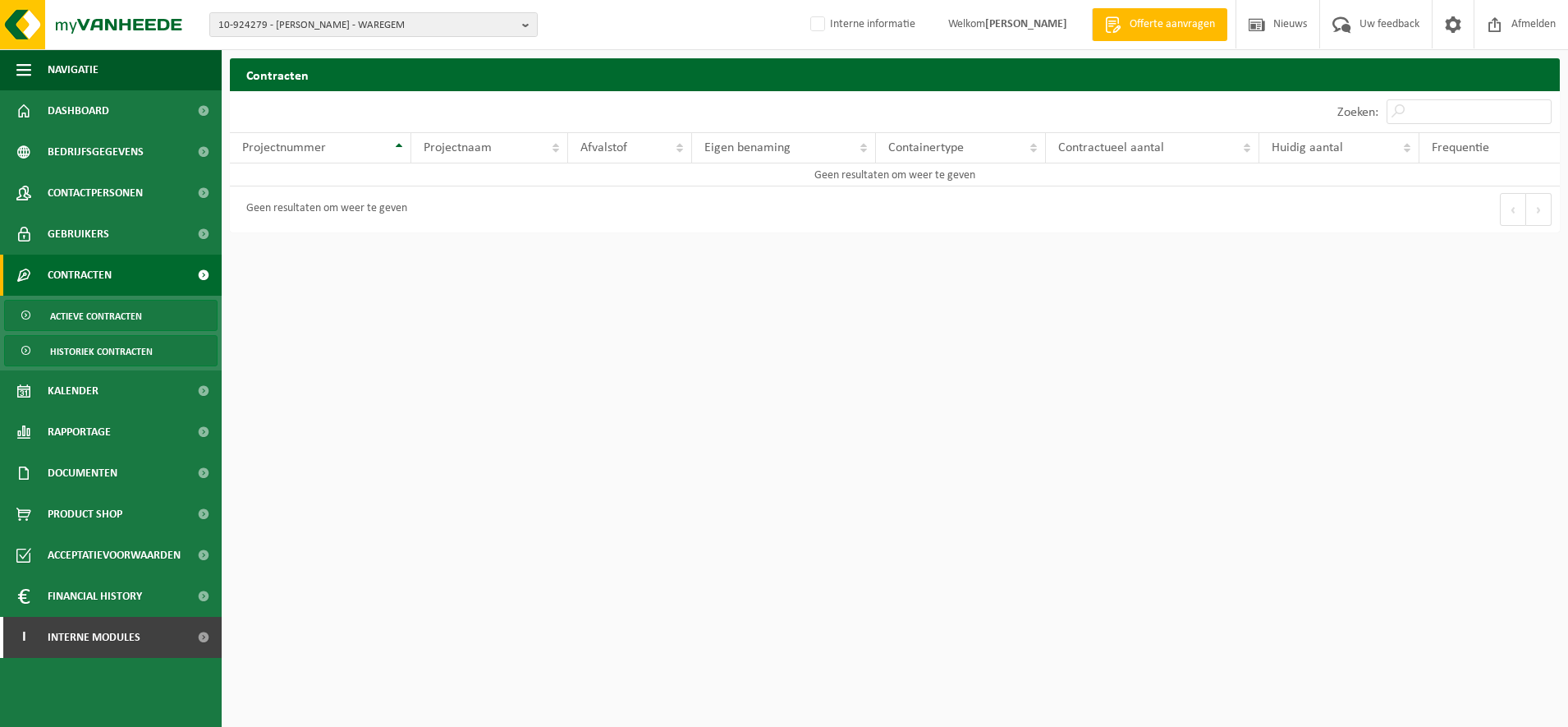
click at [108, 337] on span "Historiek contracten" at bounding box center [102, 351] width 102 height 31
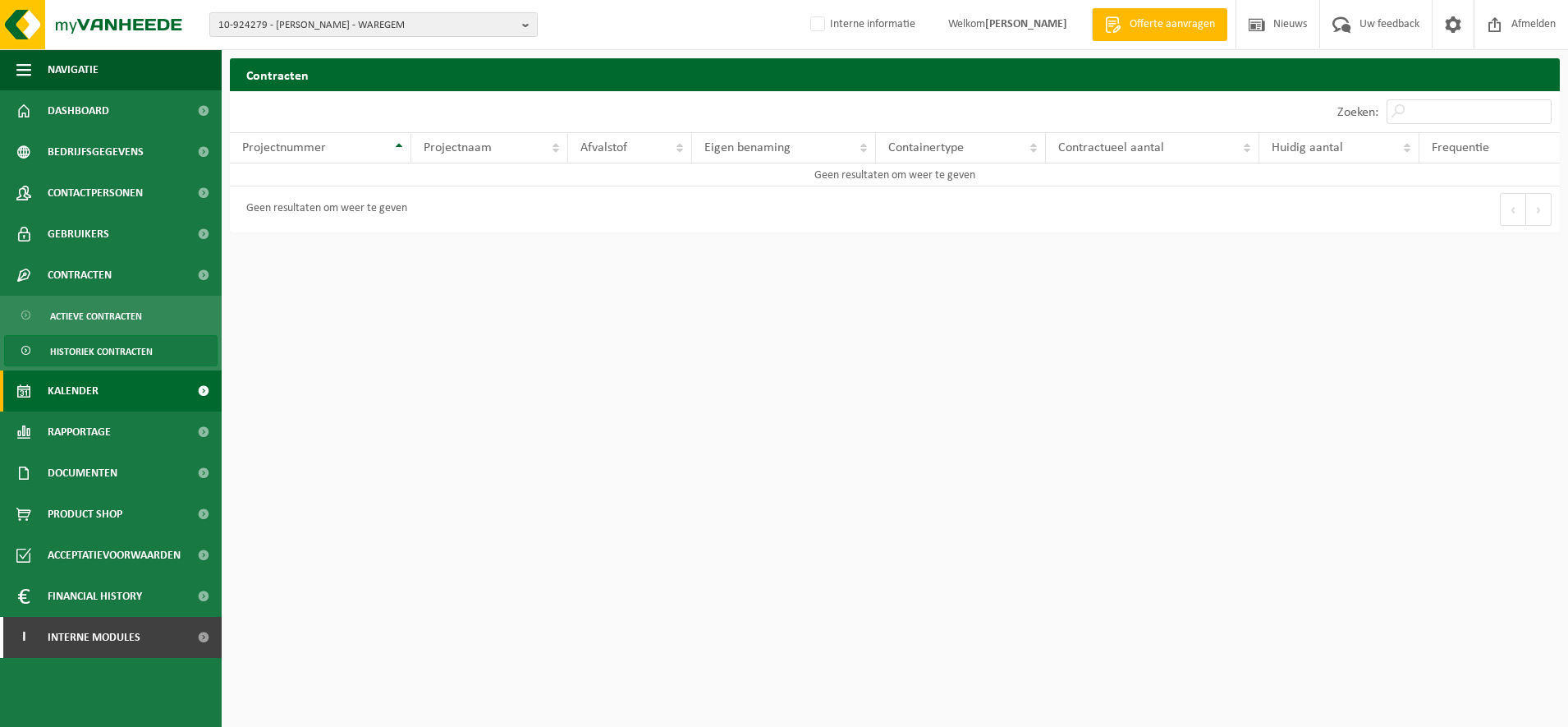
click at [103, 404] on link "Kalender" at bounding box center [111, 390] width 221 height 41
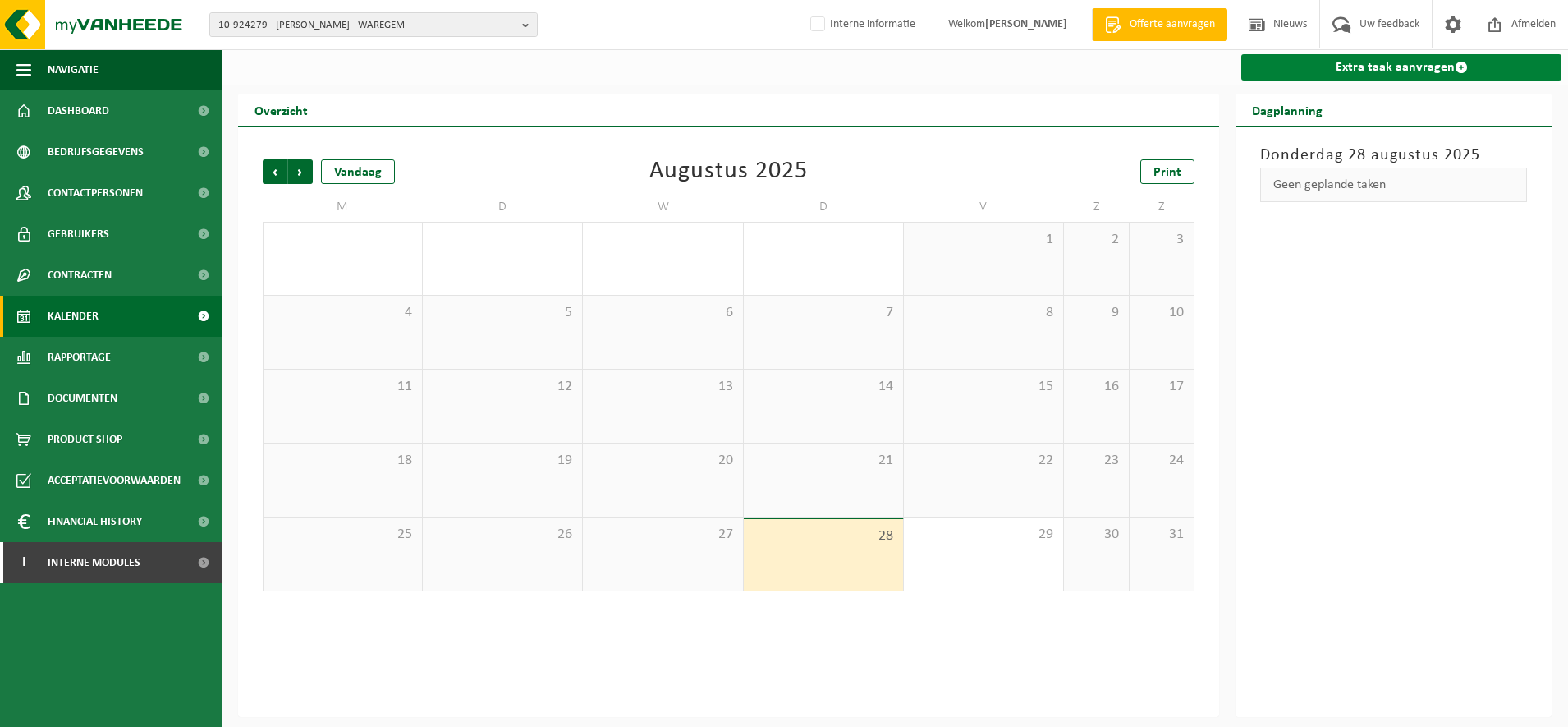
click at [1335, 78] on link "Extra taak aanvragen" at bounding box center [1402, 67] width 320 height 26
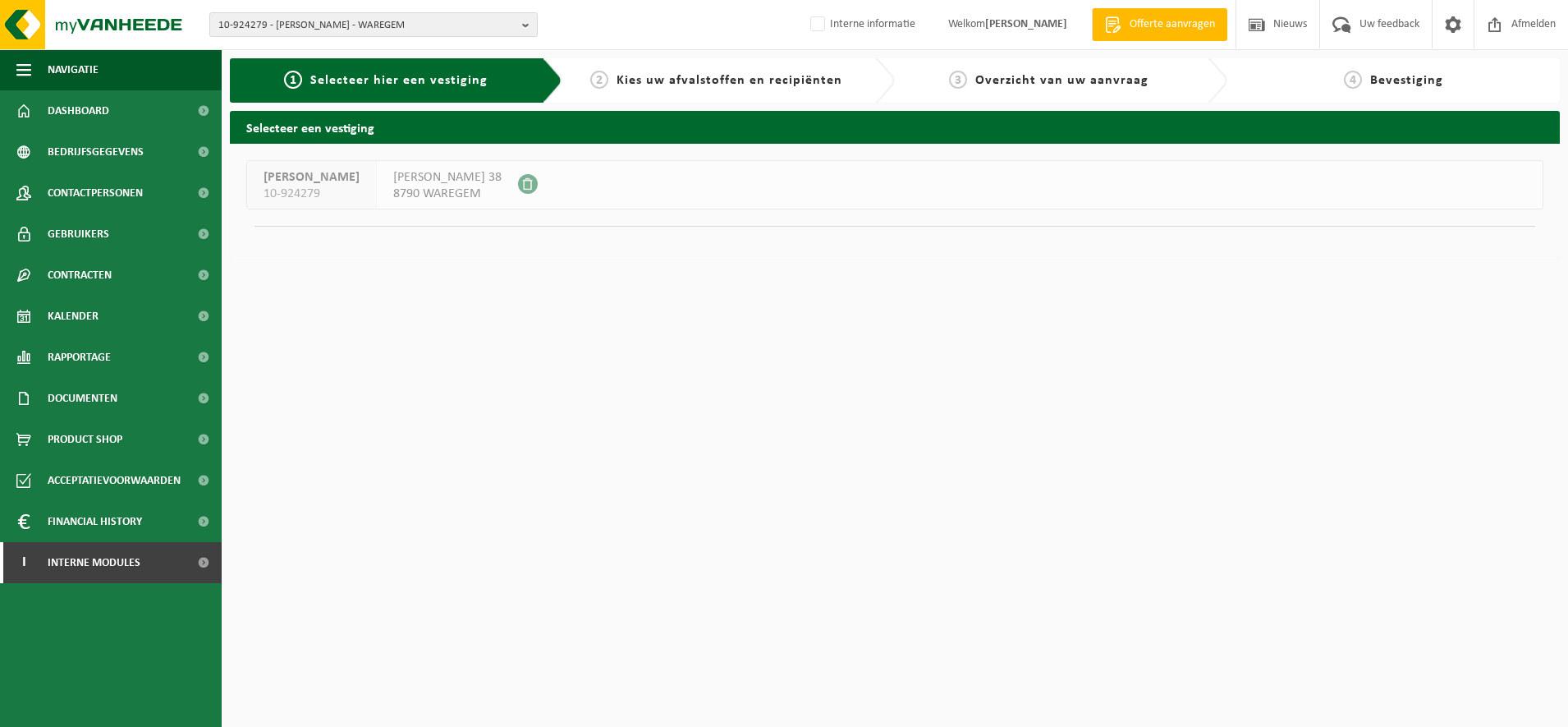
click at [481, 189] on span "8790 WAREGEM" at bounding box center [447, 194] width 108 height 17
click at [692, 75] on span "Kies uw afvalstoffen en recipiënten" at bounding box center [729, 81] width 226 height 13
click at [1018, 78] on span "Overzicht van uw aanvraag" at bounding box center [1062, 81] width 174 height 13
click at [1350, 88] on span "4" at bounding box center [1353, 80] width 18 height 18
click at [81, 484] on span "Acceptatievoorwaarden" at bounding box center [114, 480] width 133 height 41
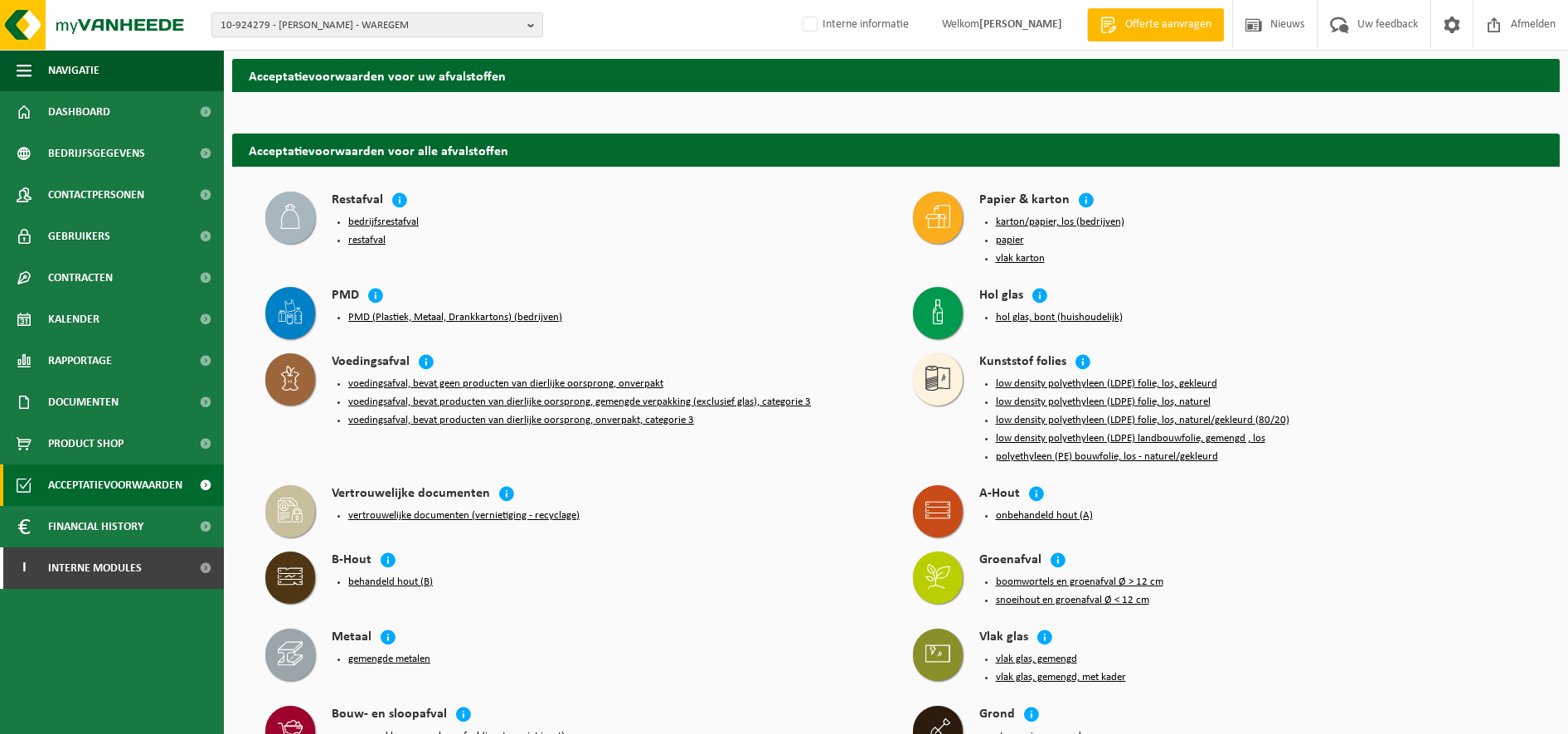
click at [87, 448] on span "Product Shop" at bounding box center [86, 443] width 75 height 42
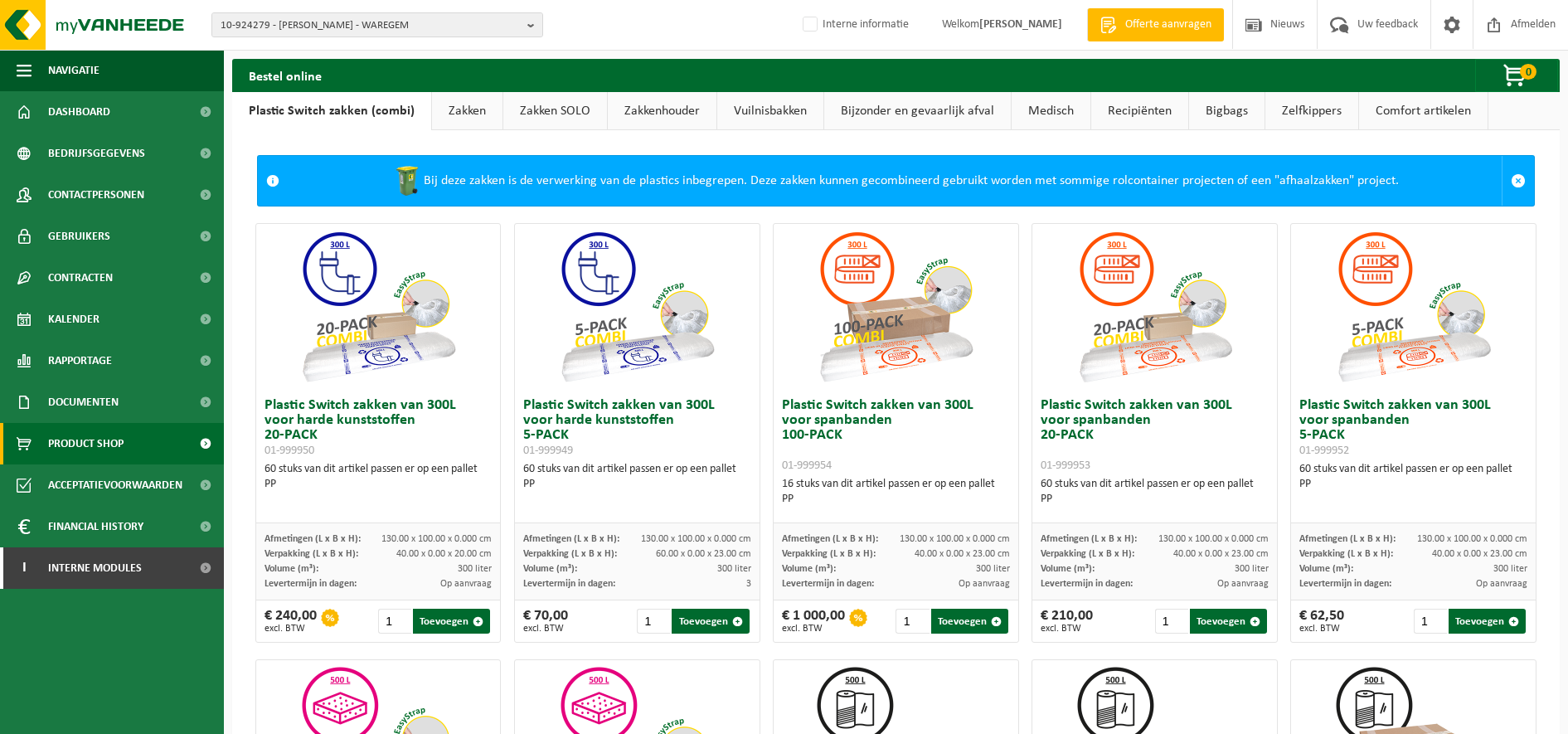
click at [90, 408] on span "Documenten" at bounding box center [83, 402] width 70 height 42
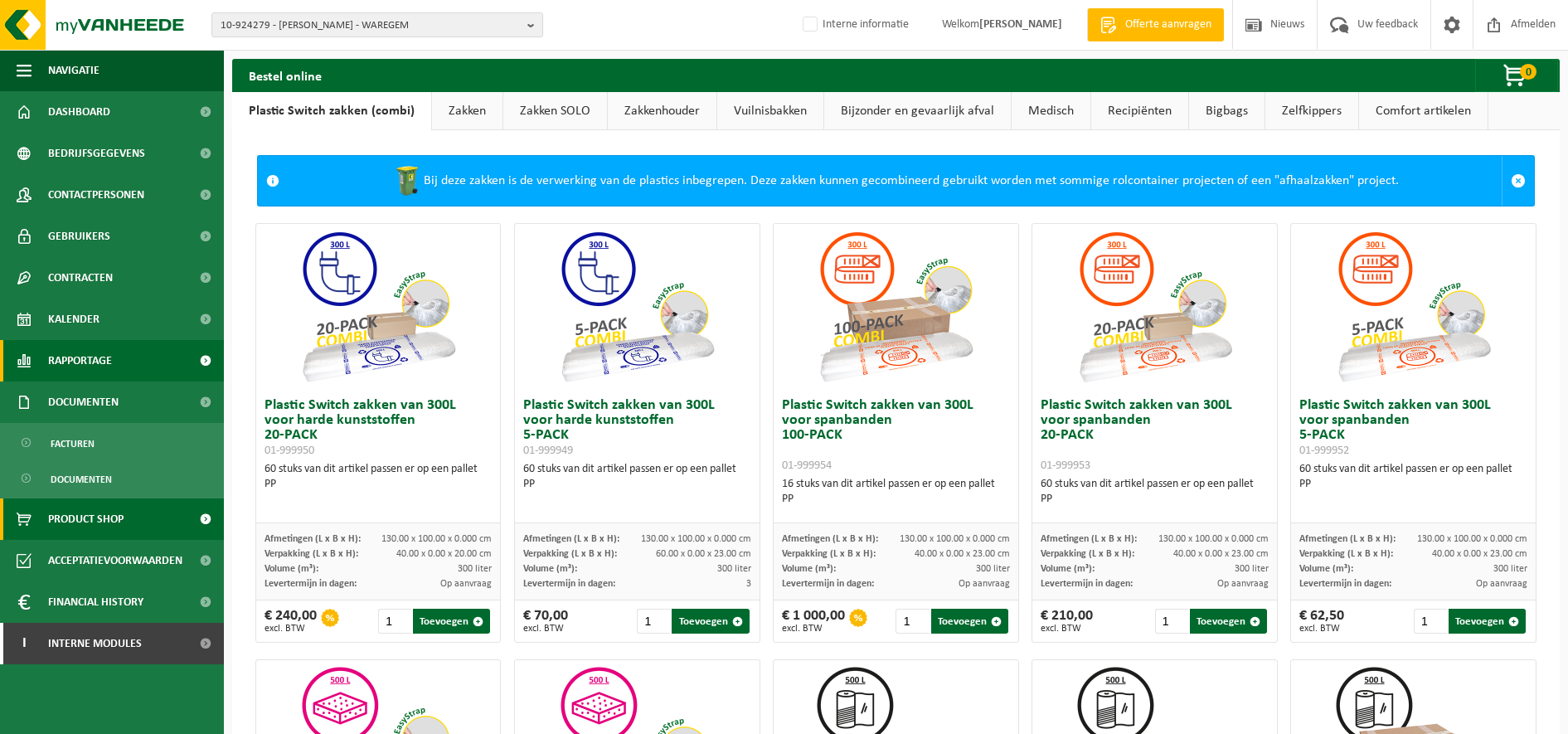
click at [93, 377] on span "Rapportage" at bounding box center [80, 360] width 64 height 42
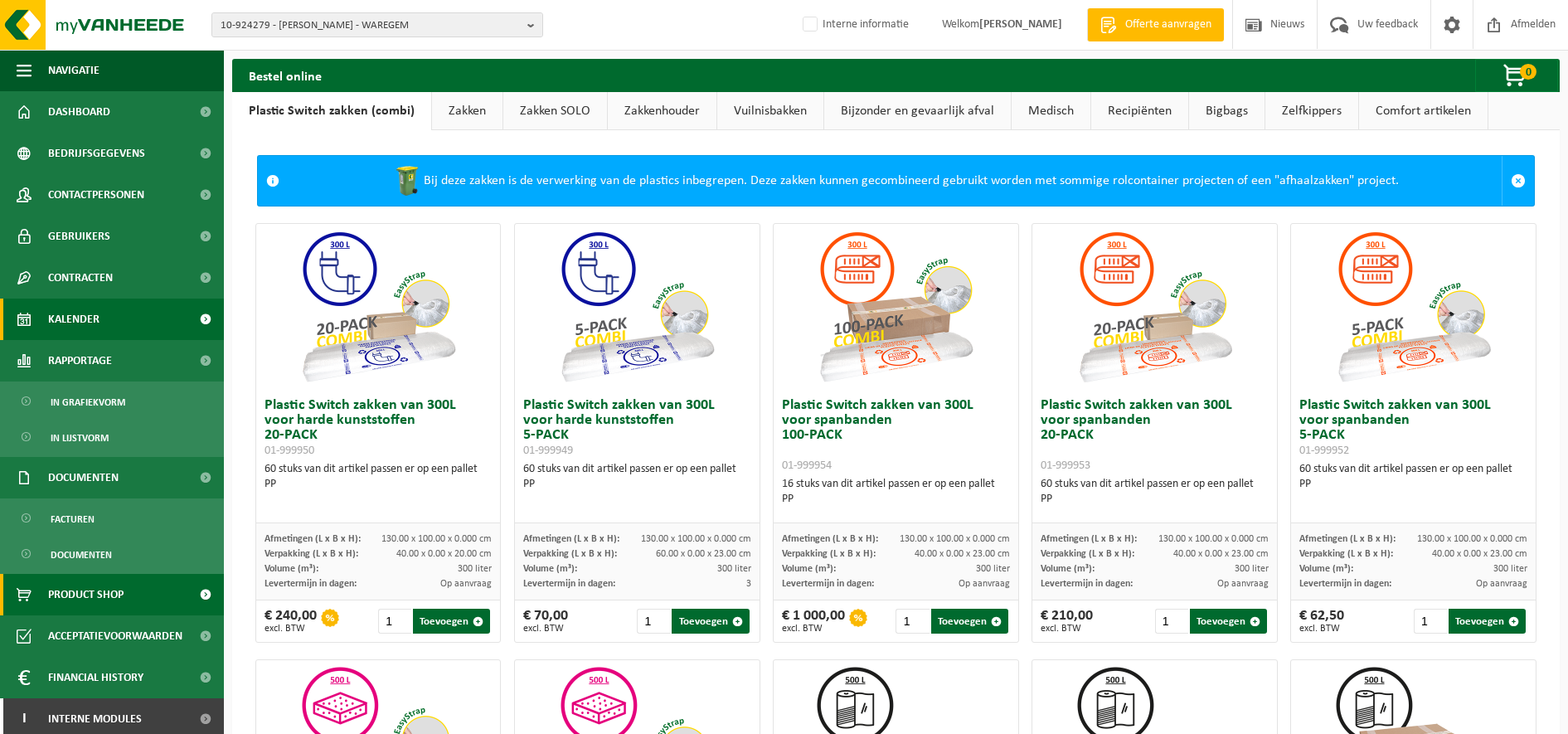
click at [97, 325] on span "Kalender" at bounding box center [74, 319] width 52 height 42
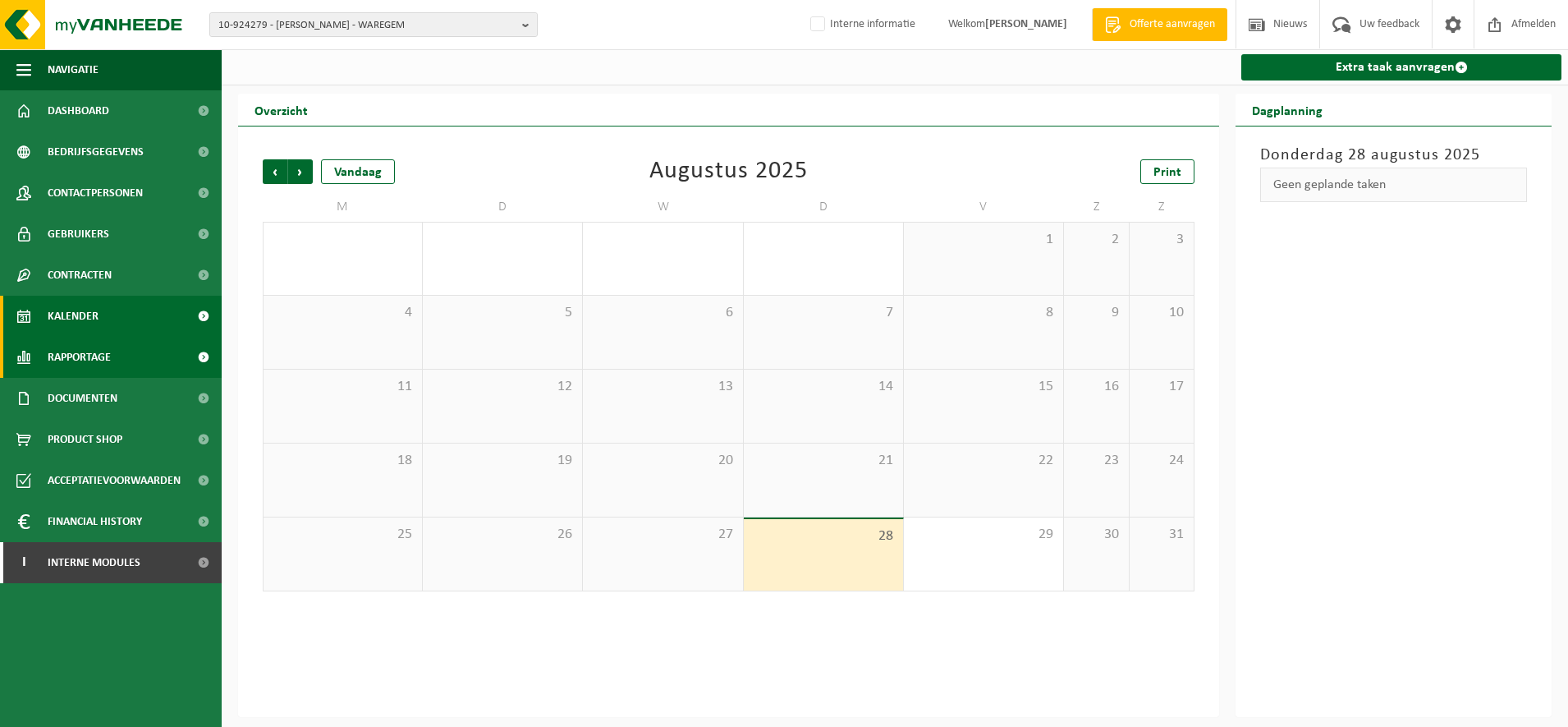
click at [98, 355] on span "Rapportage" at bounding box center [79, 357] width 63 height 41
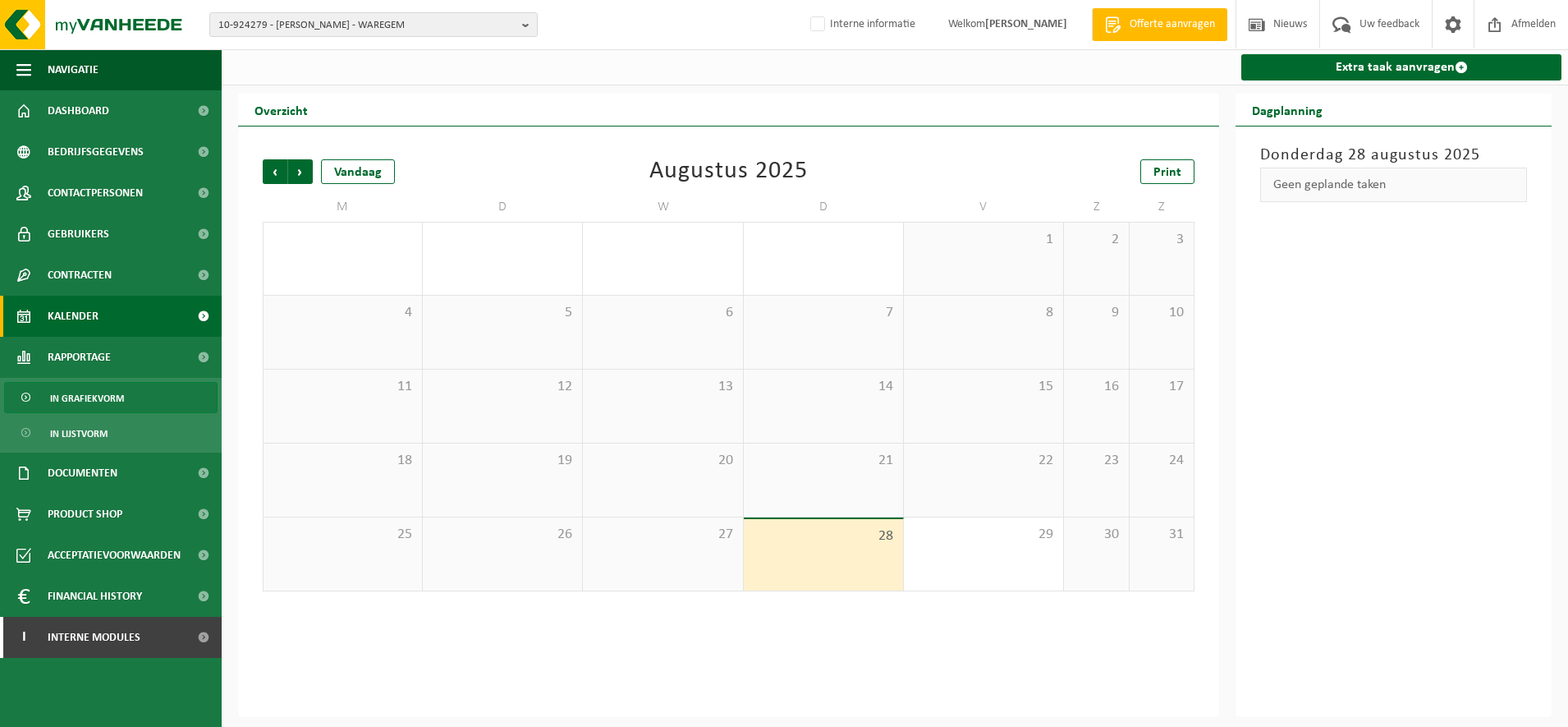
click at [108, 406] on span "In grafiekvorm" at bounding box center [87, 398] width 74 height 31
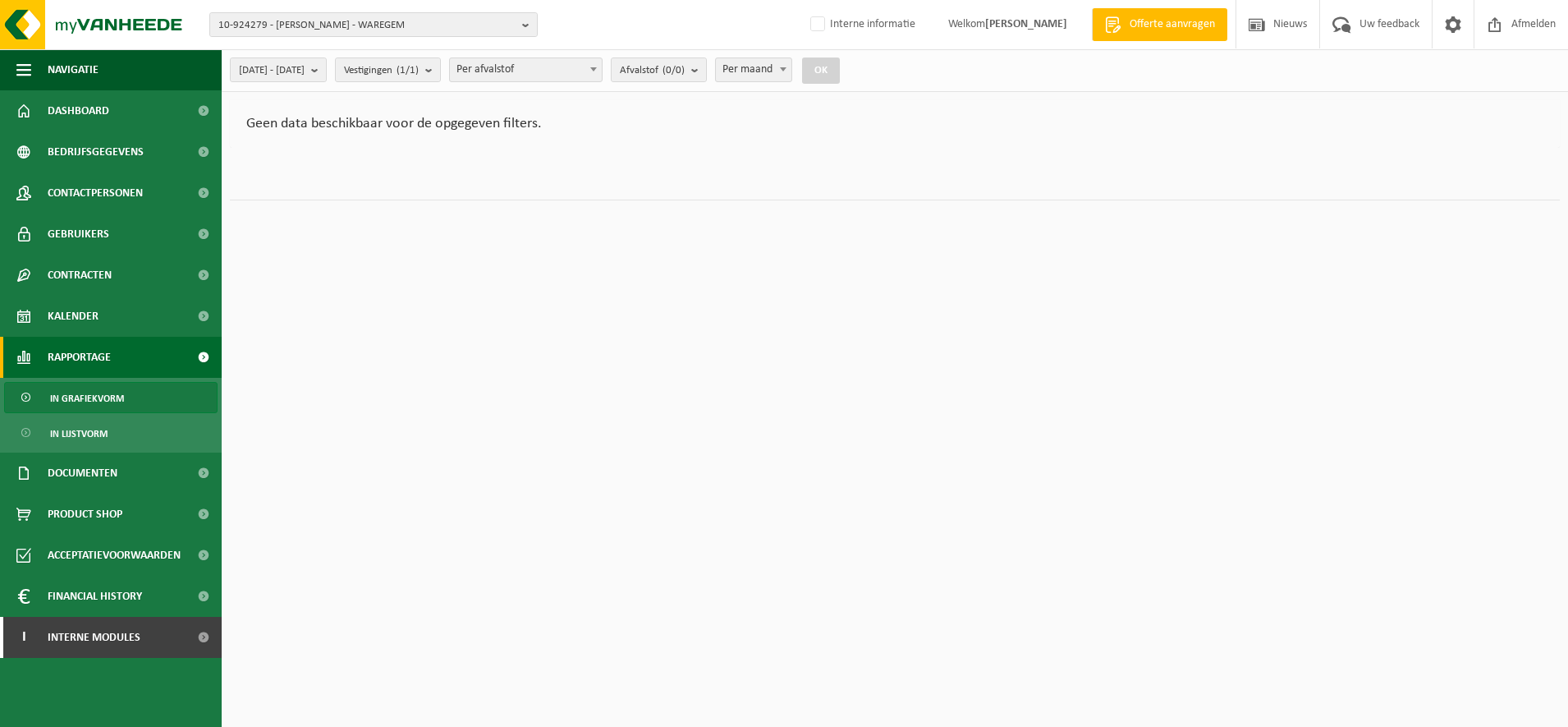
click at [326, 84] on div "2025-03-01 - 2025-08-28 Huidige maand Vorige maand Laatste 6 maanden Huidig jaa…" at bounding box center [539, 71] width 637 height 35
click at [305, 70] on span "2025-03-01 - 2025-08-28" at bounding box center [272, 70] width 65 height 24
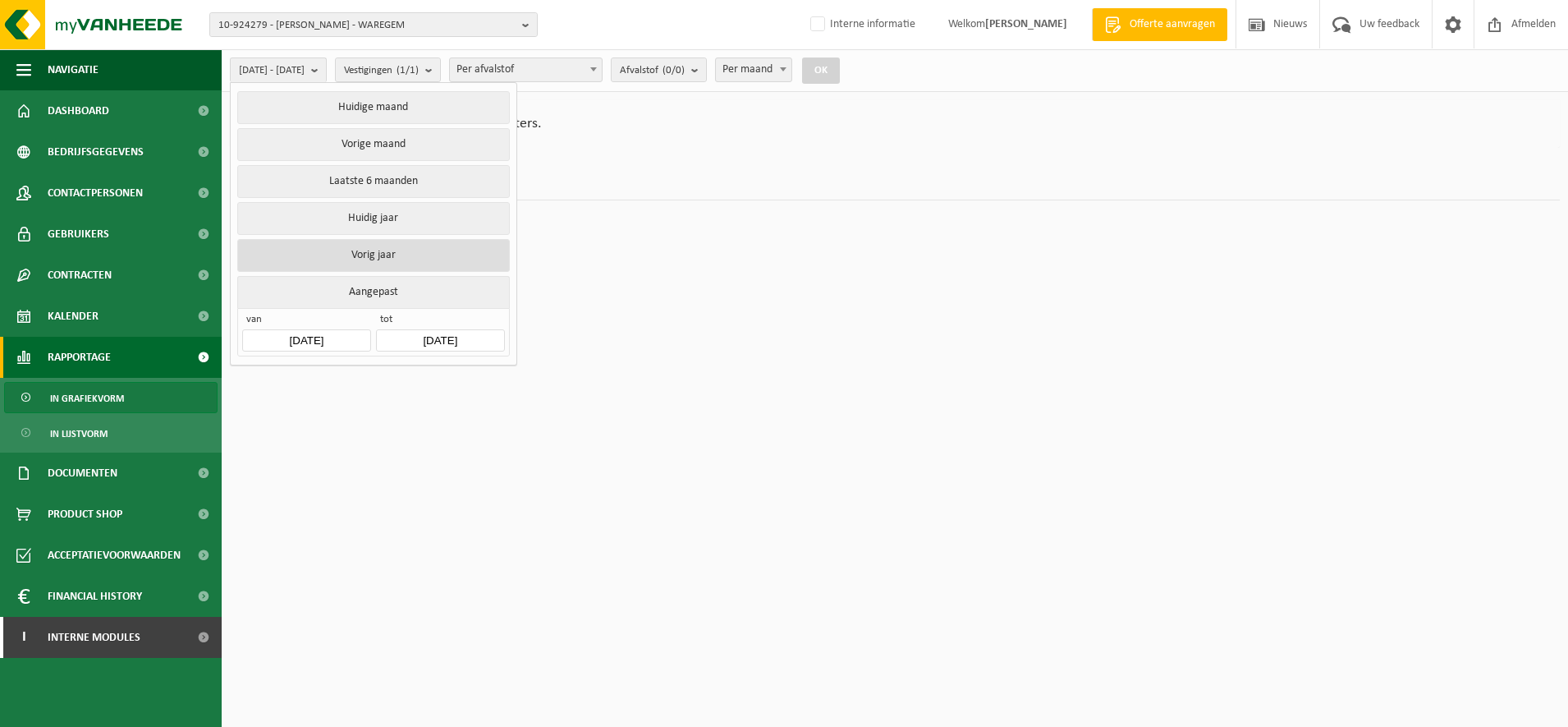
click at [377, 243] on button "Vorig jaar" at bounding box center [373, 255] width 272 height 33
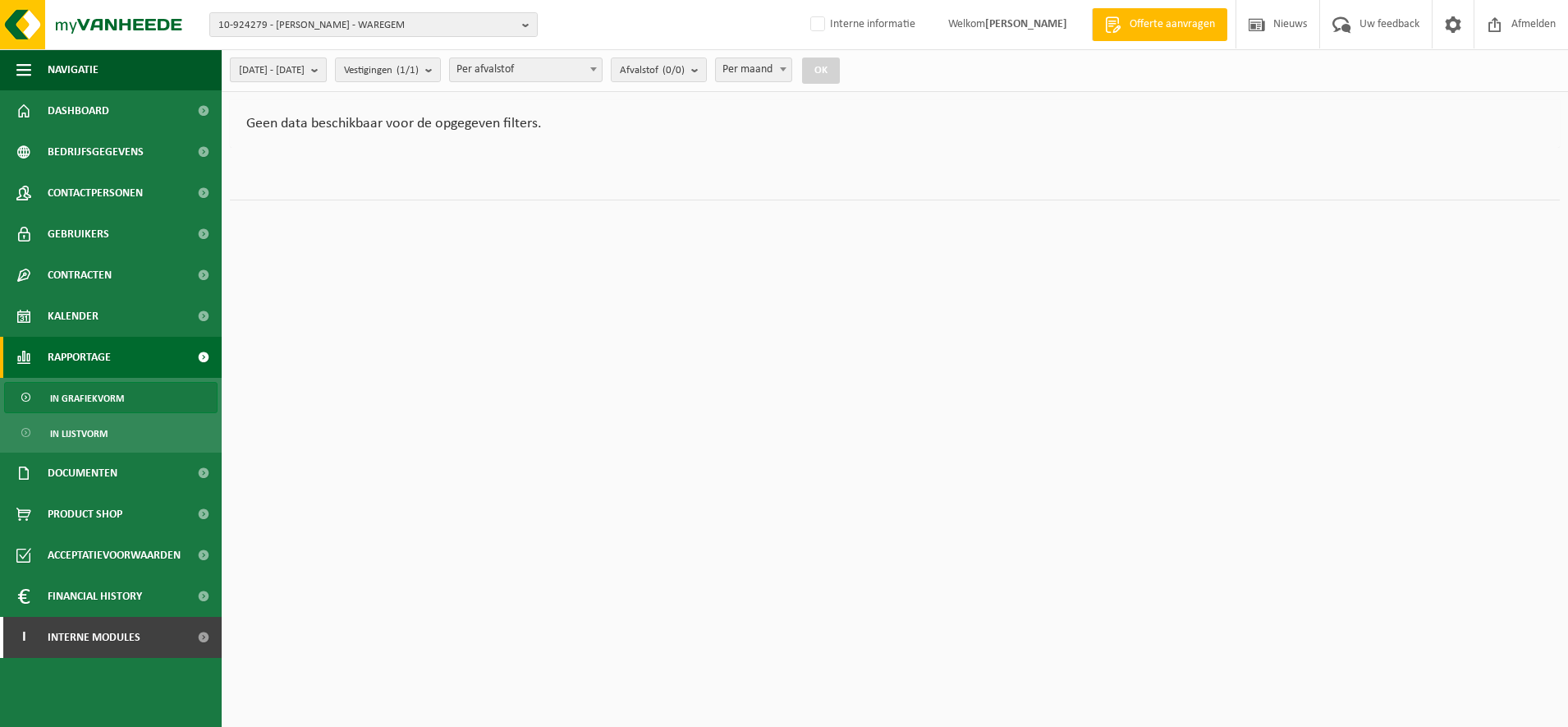
click at [305, 73] on span "2024-01-01 - 2024-12-31" at bounding box center [272, 70] width 65 height 24
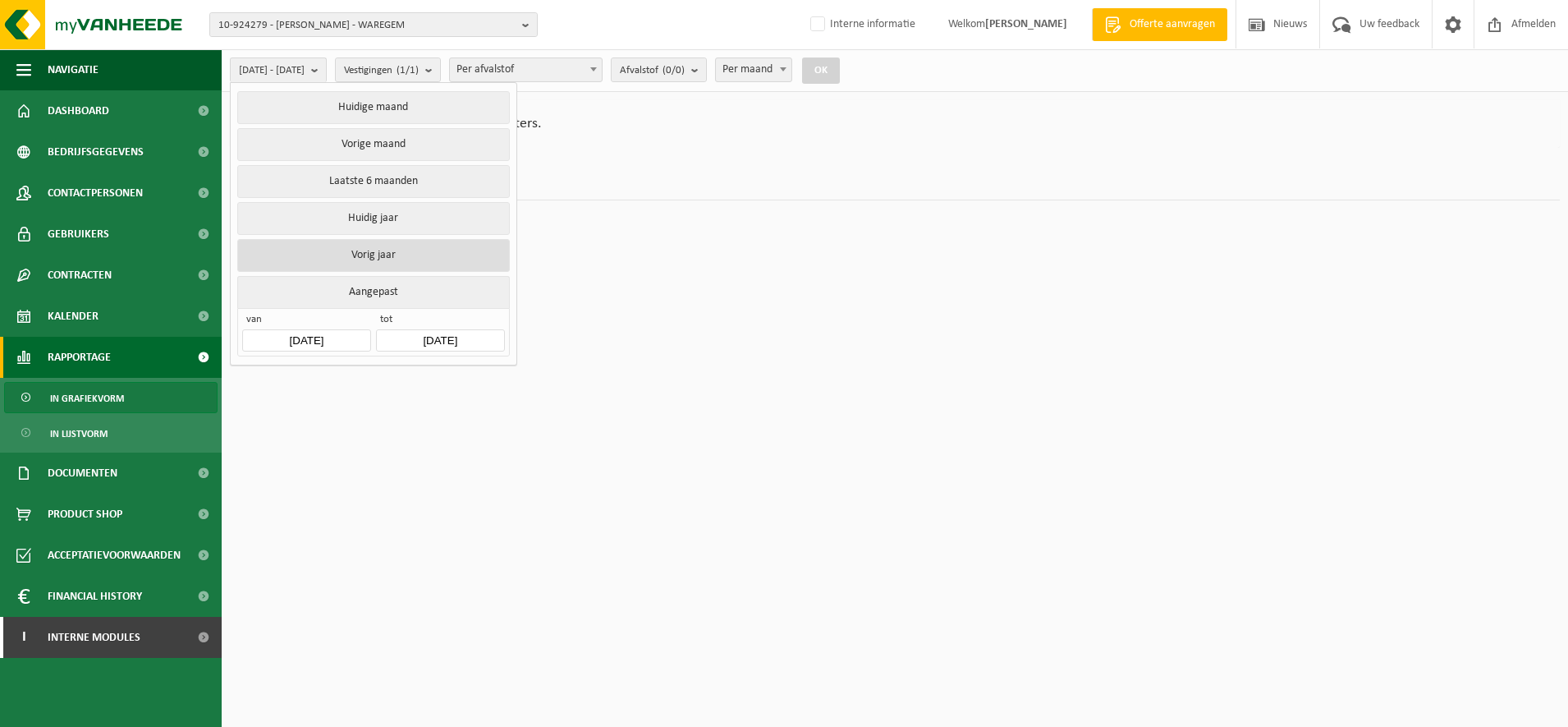
click at [356, 248] on button "Vorig jaar" at bounding box center [373, 255] width 272 height 33
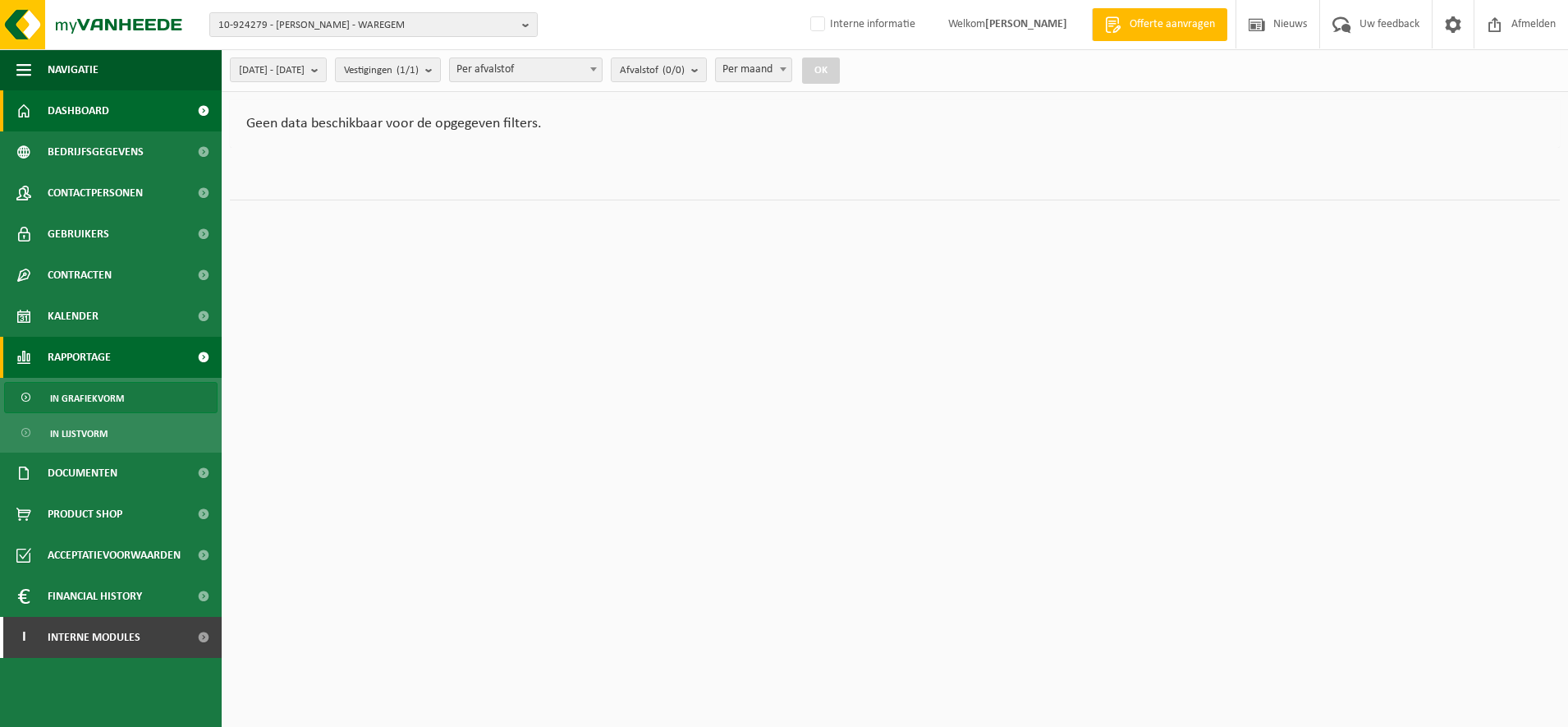
click at [102, 121] on span "Dashboard" at bounding box center [78, 111] width 61 height 41
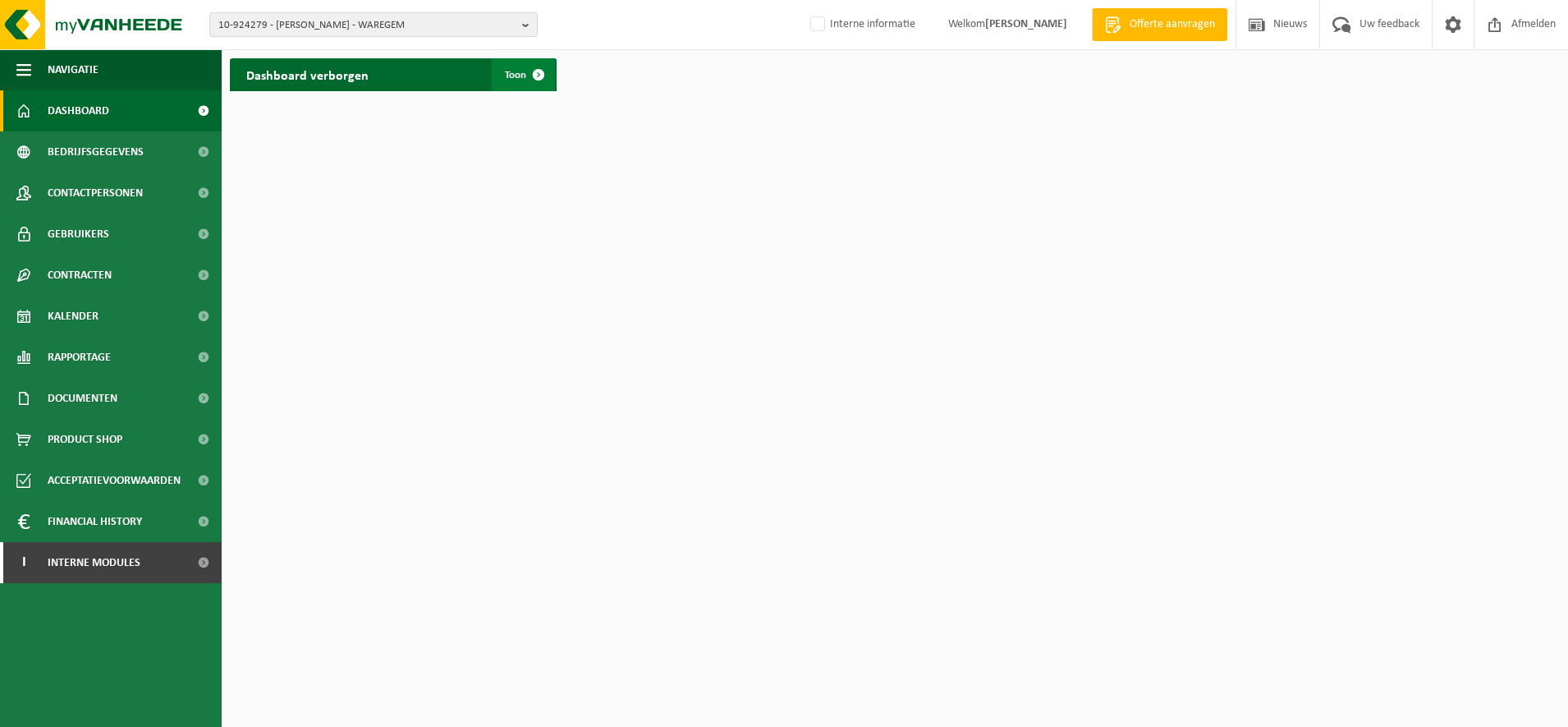
click at [517, 67] on link "Toon" at bounding box center [523, 74] width 63 height 33
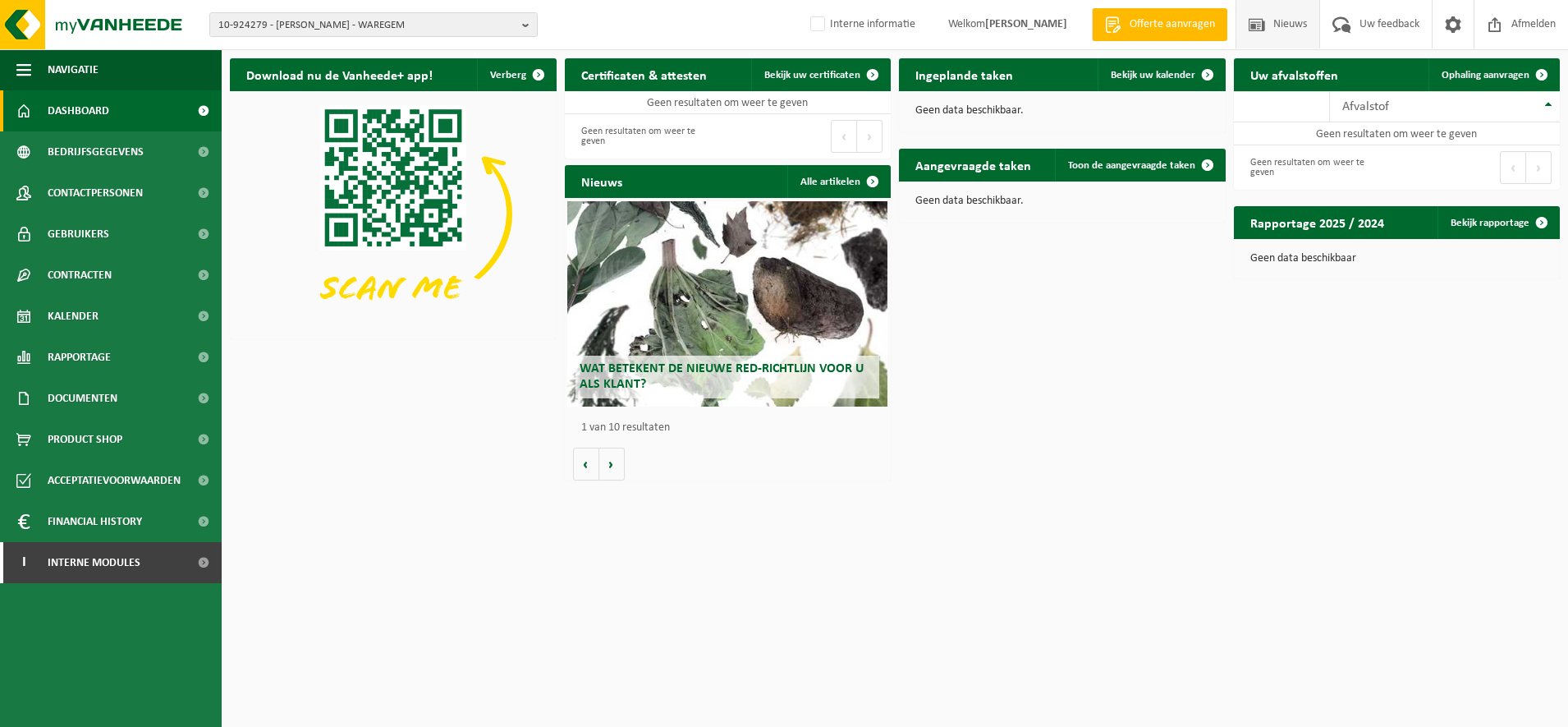
click at [1250, 23] on span at bounding box center [1257, 24] width 24 height 49
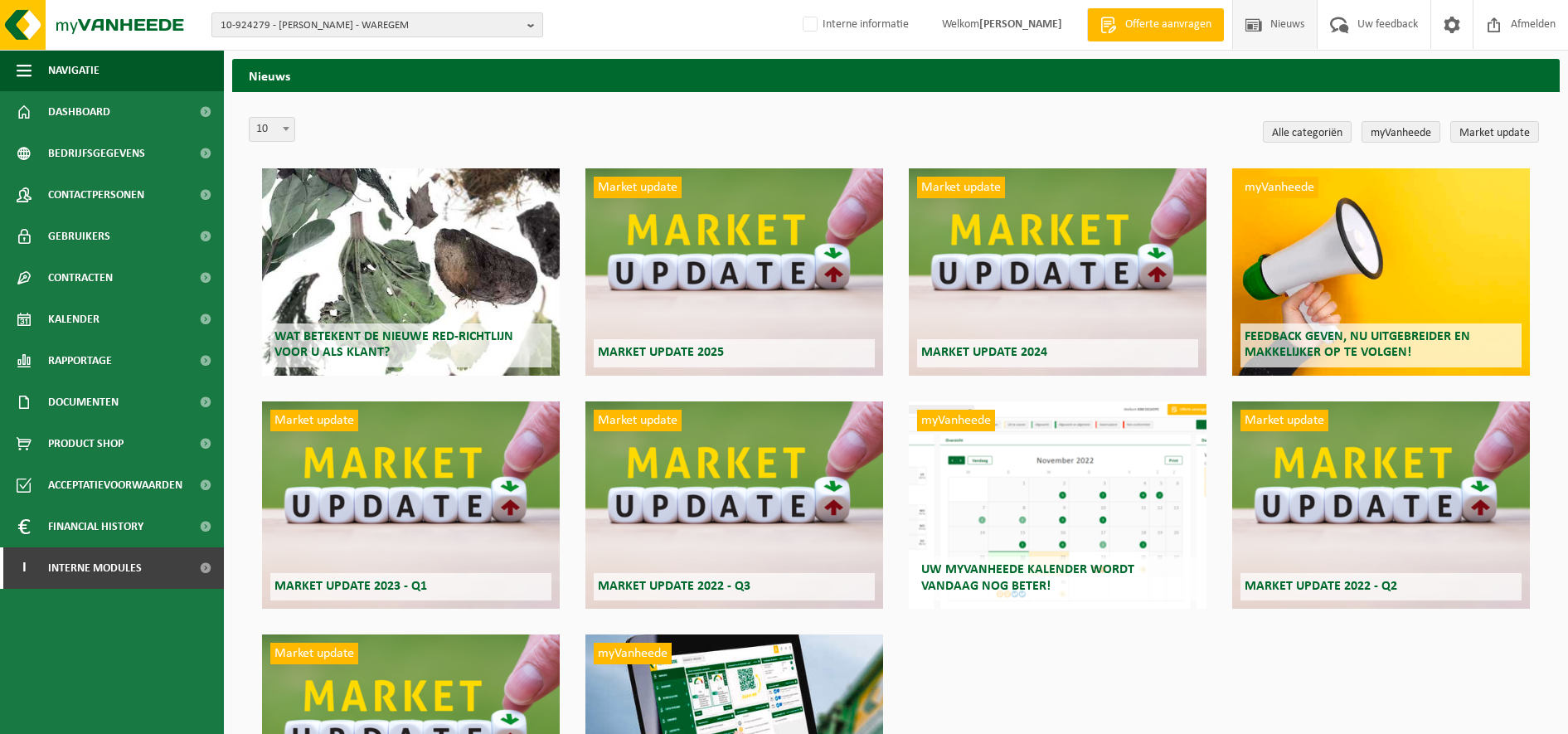
click at [327, 21] on span "10-924279 - KEVIN BYTTEBIER - WAREGEM" at bounding box center [370, 25] width 300 height 25
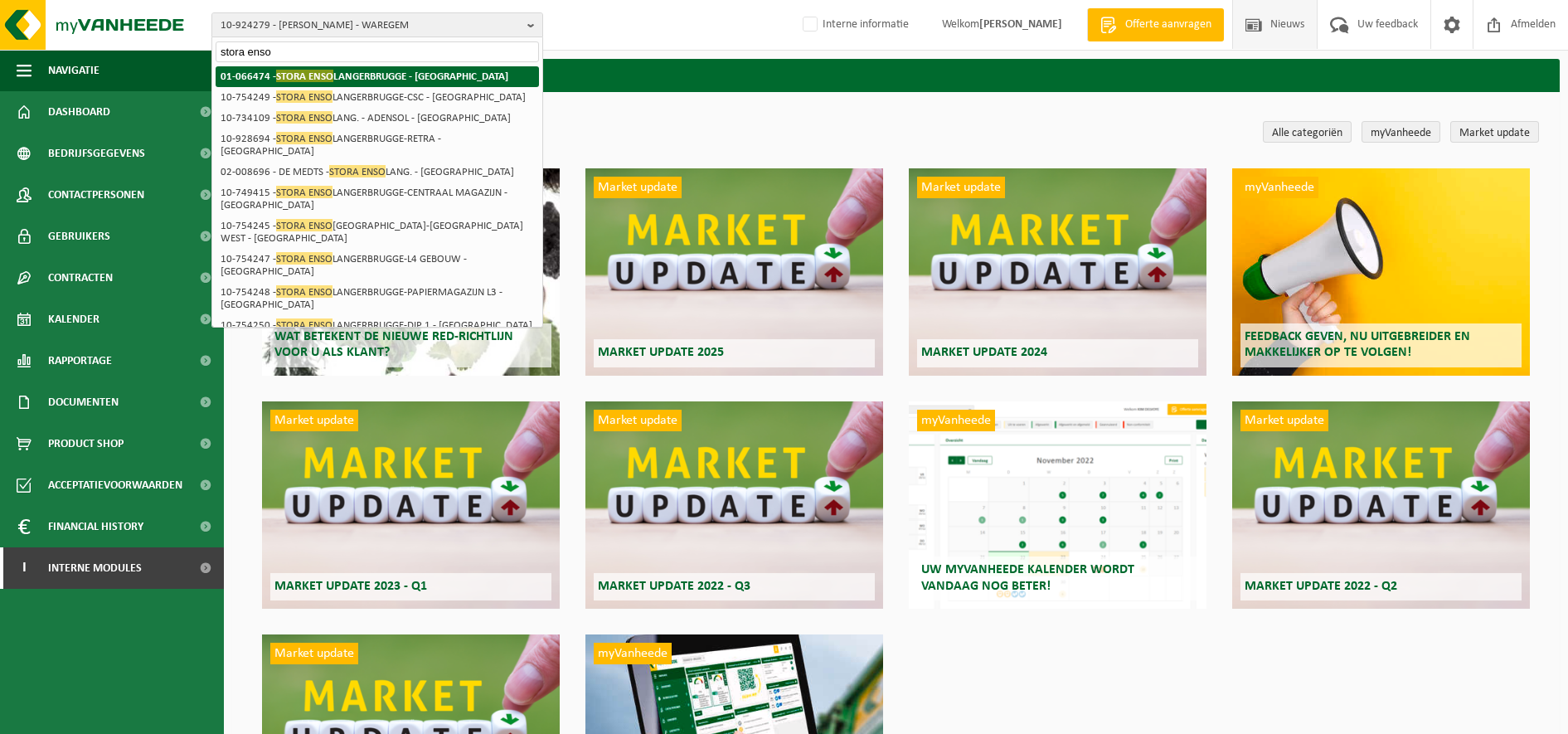
type input "stora enso"
click at [334, 77] on strong "01-066474 - STORA ENSO LANGERBRUGGE - GENT" at bounding box center [364, 75] width 288 height 13
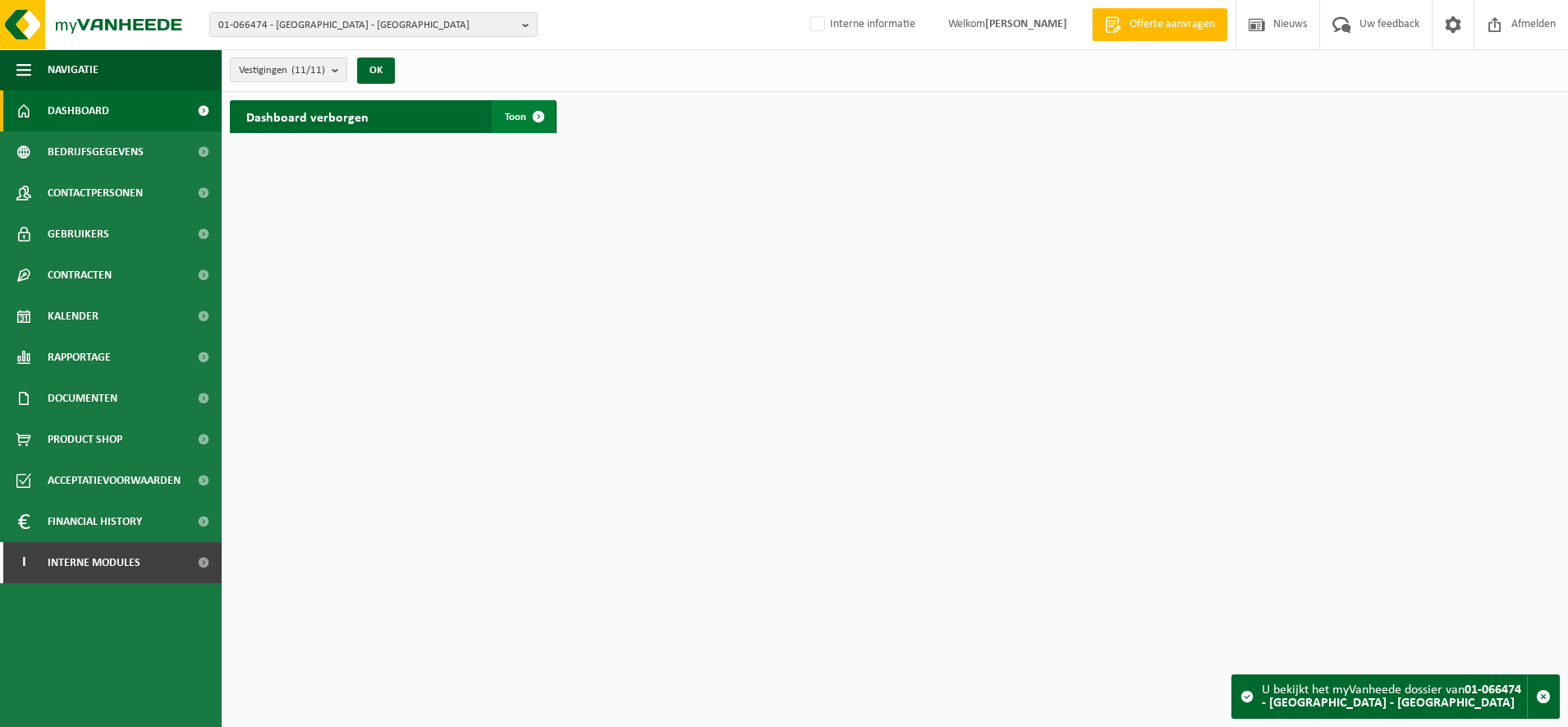
click at [549, 112] on span at bounding box center [538, 116] width 33 height 33
